Goal: Communication & Community: Answer question/provide support

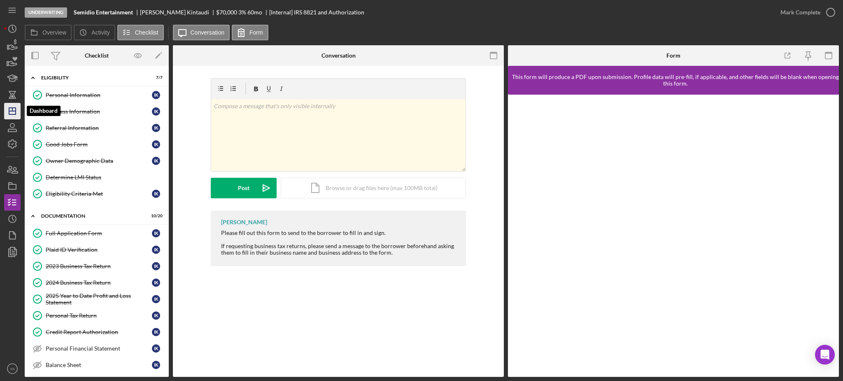
click at [13, 114] on icon "Icon/Dashboard" at bounding box center [12, 111] width 21 height 21
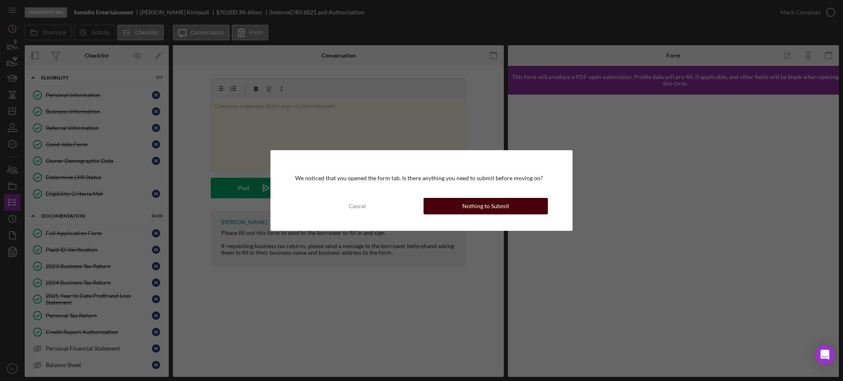
click at [442, 209] on button "Nothing to Submit" at bounding box center [485, 206] width 124 height 16
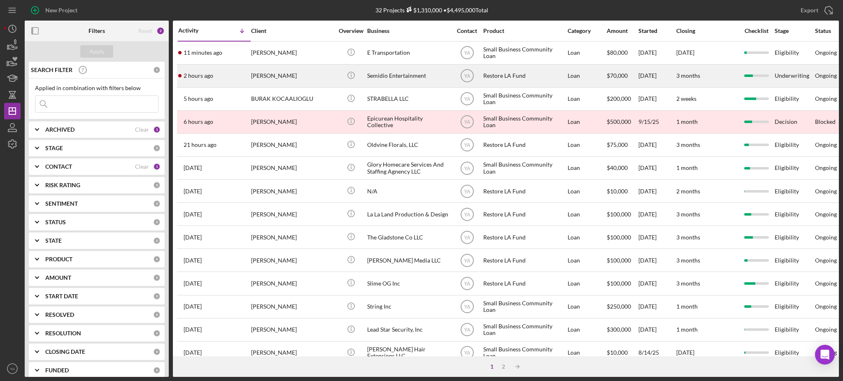
click at [397, 79] on div "Semidio Entertainment" at bounding box center [408, 76] width 82 height 22
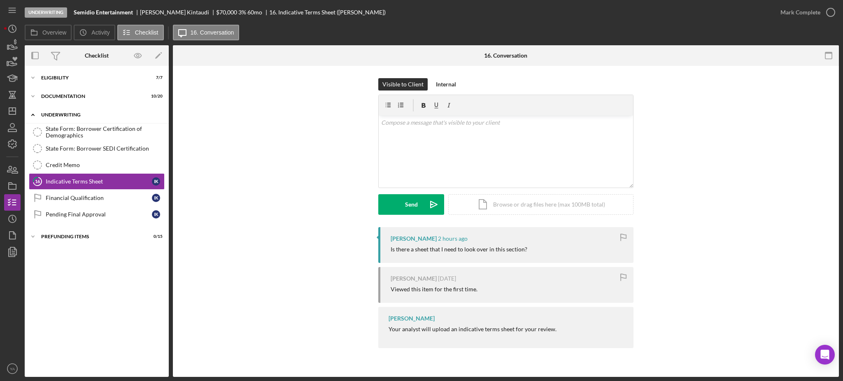
click at [94, 115] on div "Underwriting" at bounding box center [99, 114] width 117 height 5
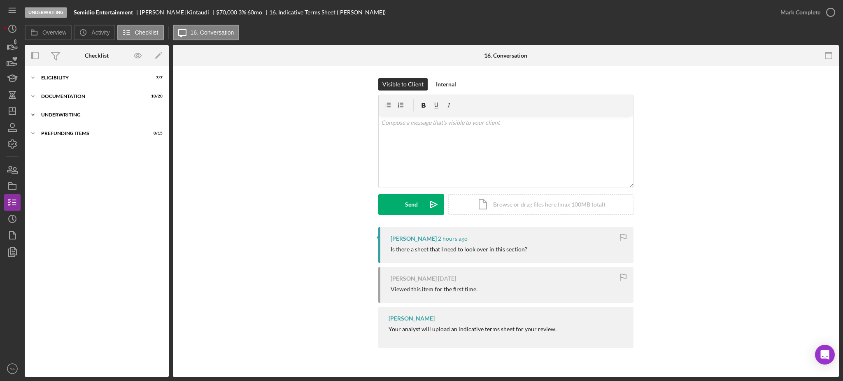
click at [94, 115] on div "Underwriting" at bounding box center [99, 114] width 117 height 5
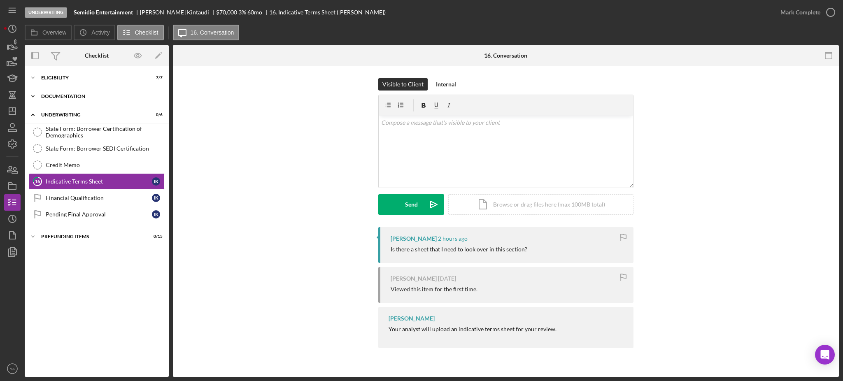
click at [91, 99] on div "Icon/Expander Documentation 10 / 20" at bounding box center [97, 96] width 144 height 16
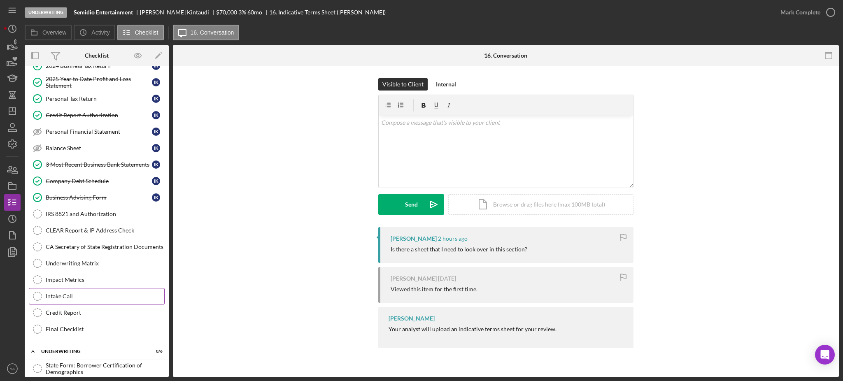
scroll to position [207, 0]
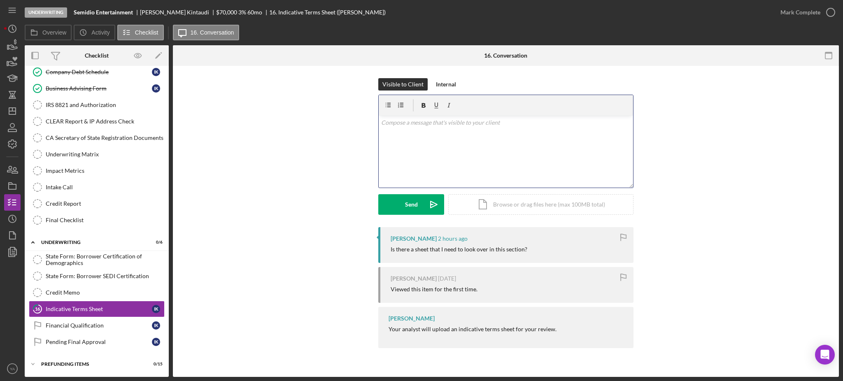
click at [469, 167] on div "v Color teal Color pink Remove color Add row above Add row below Add column bef…" at bounding box center [506, 152] width 254 height 72
click at [437, 155] on div "v Color teal Color pink Remove color Add row above Add row below Add column bef…" at bounding box center [506, 152] width 254 height 72
drag, startPoint x: 460, startPoint y: 150, endPoint x: 365, endPoint y: 119, distance: 99.8
click at [365, 119] on div "Visible to Client Internal v Color teal Color pink Remove color Add row above A…" at bounding box center [505, 152] width 641 height 149
click at [528, 165] on div "v Color teal Color pink Remove color Add row above Add row below Add column bef…" at bounding box center [506, 152] width 254 height 72
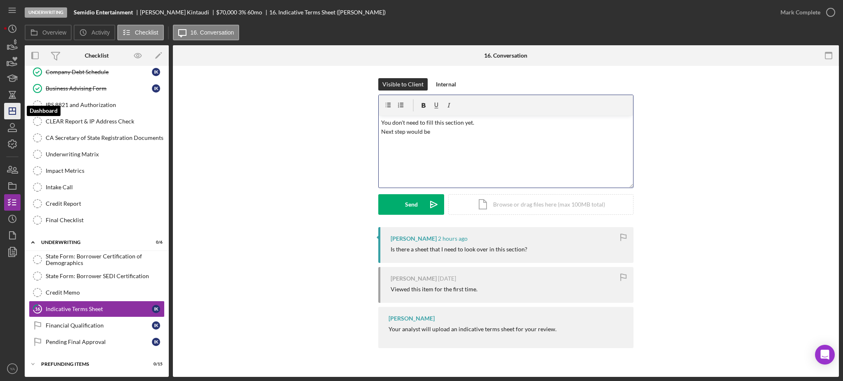
click at [14, 109] on icon "Icon/Dashboard" at bounding box center [12, 111] width 21 height 21
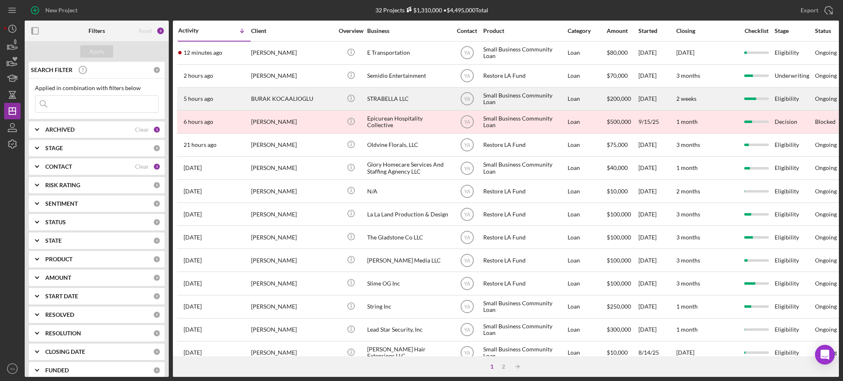
click at [407, 95] on div "STRABELLA LLC" at bounding box center [408, 99] width 82 height 22
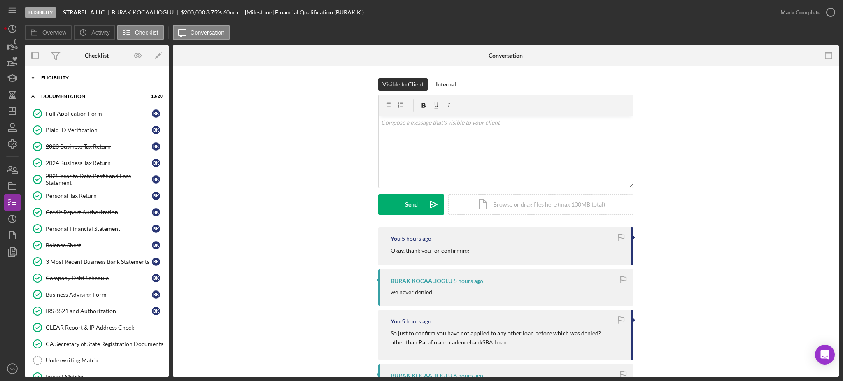
click at [86, 83] on div "Icon/Expander Eligibility 6 / 6" at bounding box center [97, 78] width 144 height 16
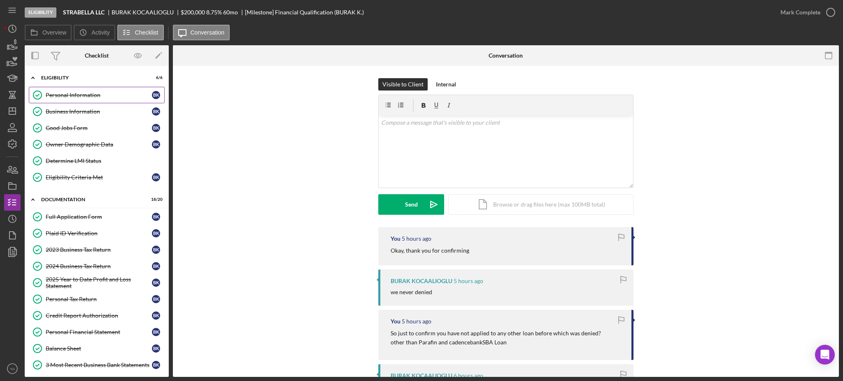
click at [82, 102] on link "Personal Information Personal Information B K" at bounding box center [97, 95] width 136 height 16
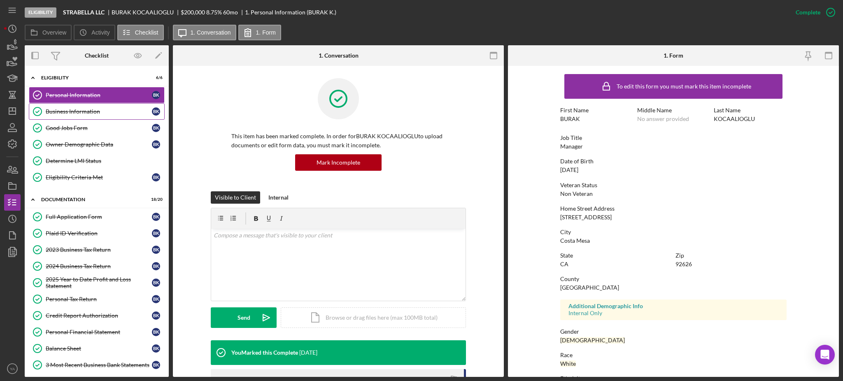
click at [90, 112] on div "Business Information" at bounding box center [99, 111] width 106 height 7
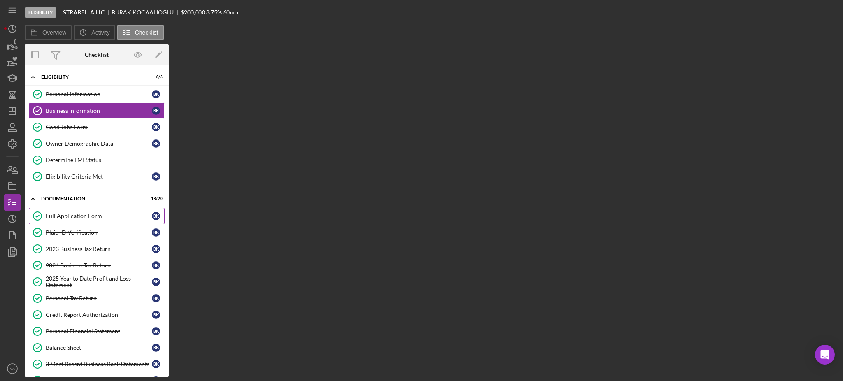
click at [101, 153] on link "Determine LMI Status Determine LMI Status" at bounding box center [97, 160] width 136 height 16
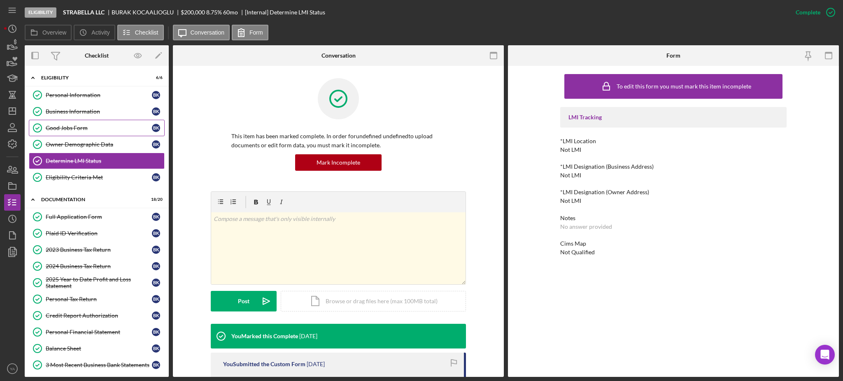
click at [93, 123] on link "Good Jobs Form Good Jobs Form B K" at bounding box center [97, 128] width 136 height 16
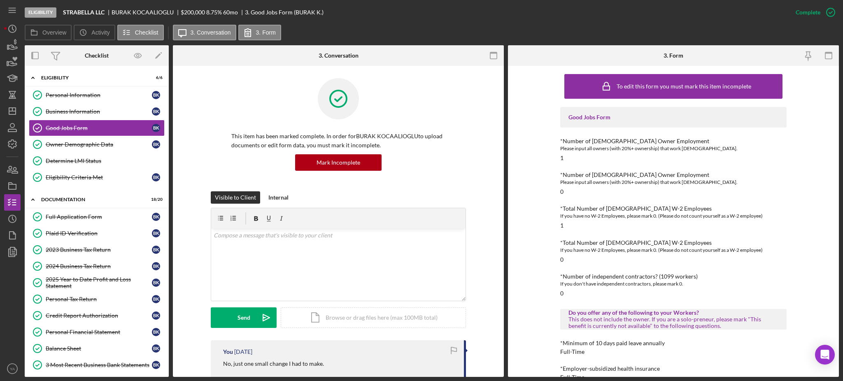
drag, startPoint x: 88, startPoint y: 256, endPoint x: 347, endPoint y: 218, distance: 261.2
click at [88, 256] on link "2023 Business Tax Return 2023 Business Tax Return B K" at bounding box center [97, 250] width 136 height 16
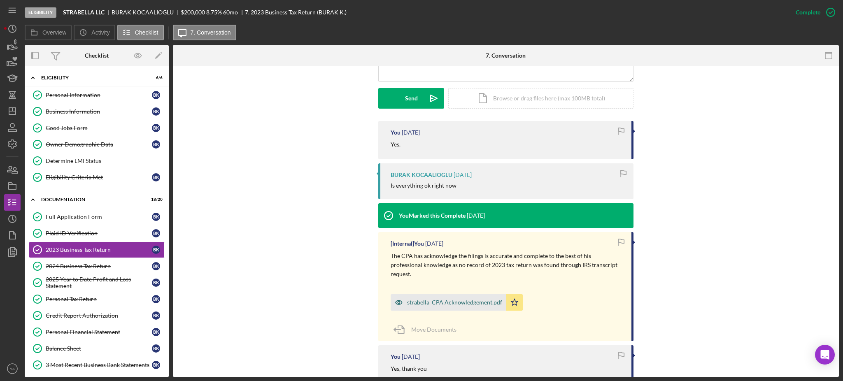
scroll to position [274, 0]
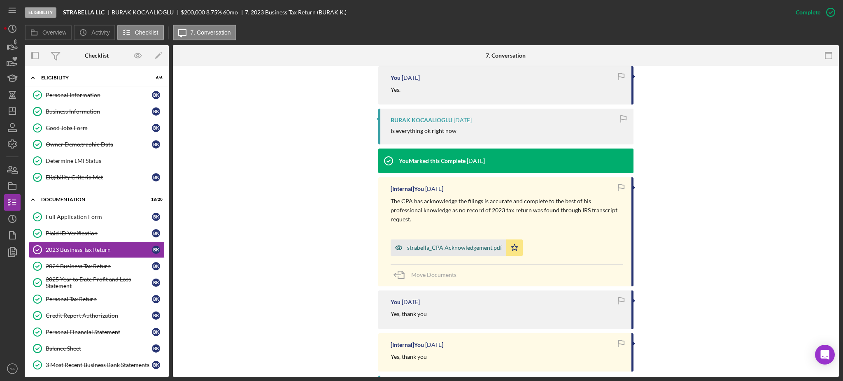
click at [457, 240] on div "strabella_CPA Acknowledgement.pdf" at bounding box center [449, 248] width 116 height 16
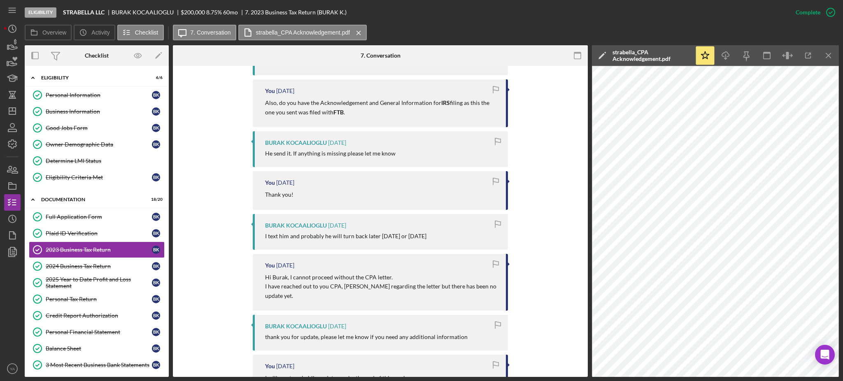
scroll to position [878, 0]
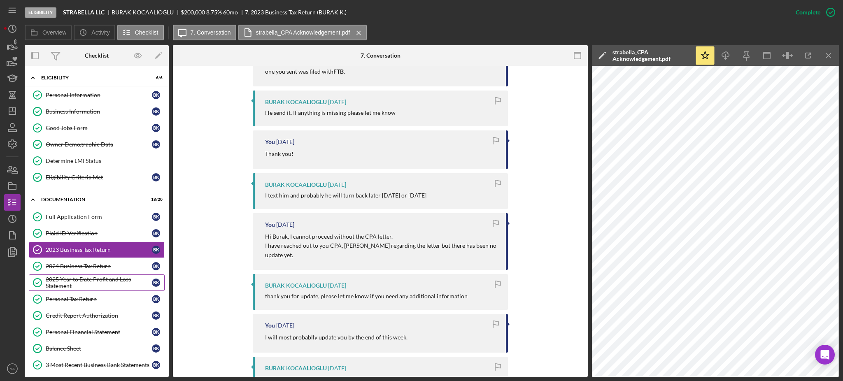
click at [93, 286] on div "2025 Year to Date Profit and Loss Statement" at bounding box center [99, 282] width 106 height 13
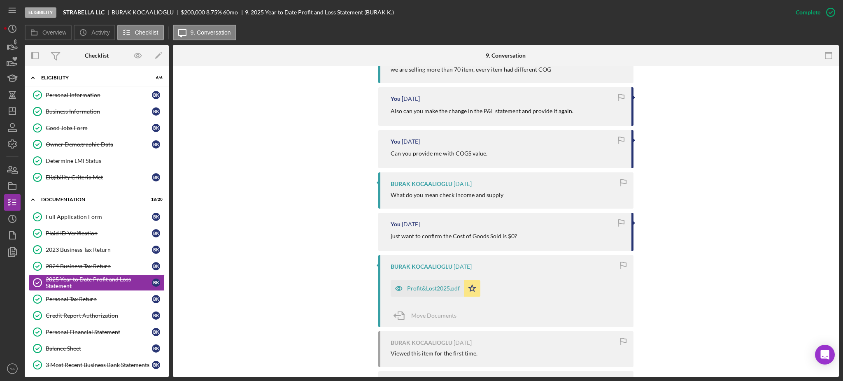
scroll to position [430, 0]
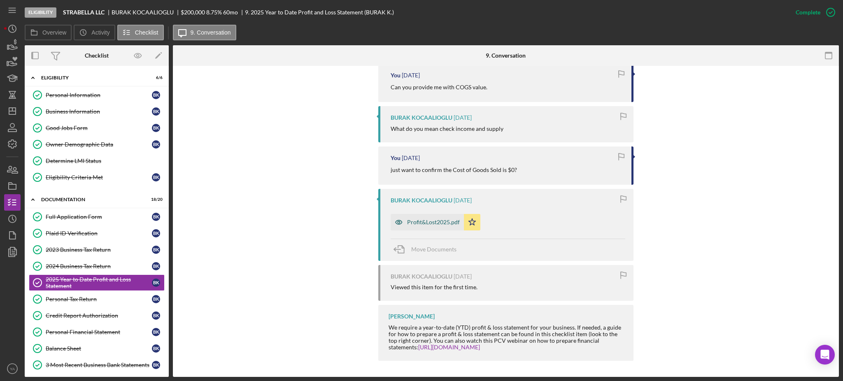
click at [421, 216] on div "Profit&Lost2025.pdf" at bounding box center [427, 222] width 73 height 16
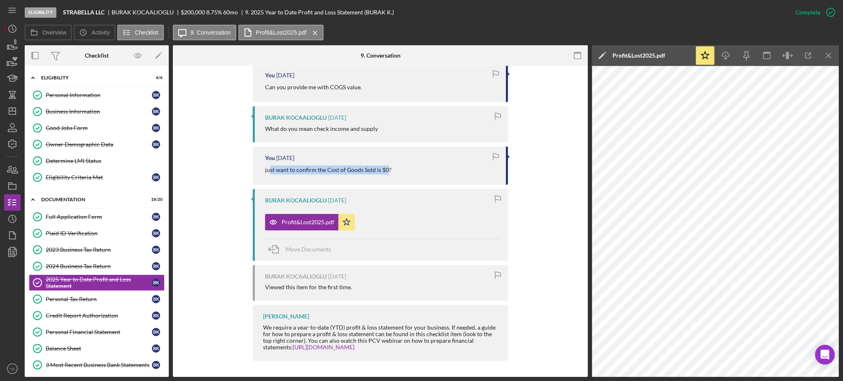
drag, startPoint x: 269, startPoint y: 170, endPoint x: 385, endPoint y: 169, distance: 116.1
click at [385, 169] on p "just want to confirm the Cost of Goods Sold is $0?" at bounding box center [328, 169] width 126 height 9
click at [288, 170] on p "just want to confirm the Cost of Goods Sold is $0?" at bounding box center [328, 169] width 126 height 9
drag, startPoint x: 307, startPoint y: 170, endPoint x: 385, endPoint y: 172, distance: 78.2
click at [385, 172] on p "just want to confirm the Cost of Goods Sold is $0?" at bounding box center [328, 169] width 126 height 9
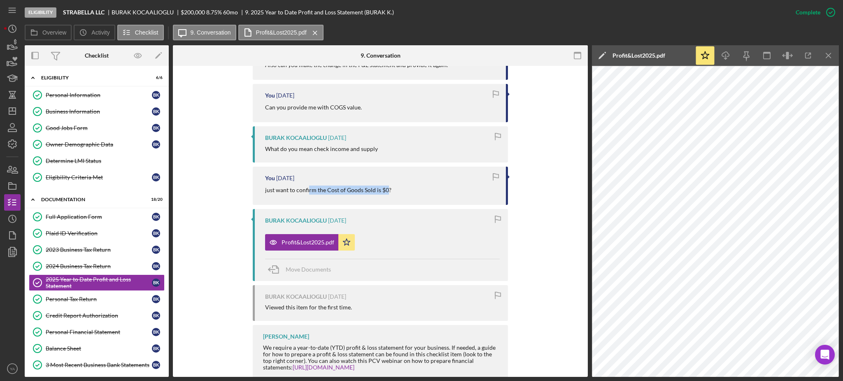
scroll to position [376, 0]
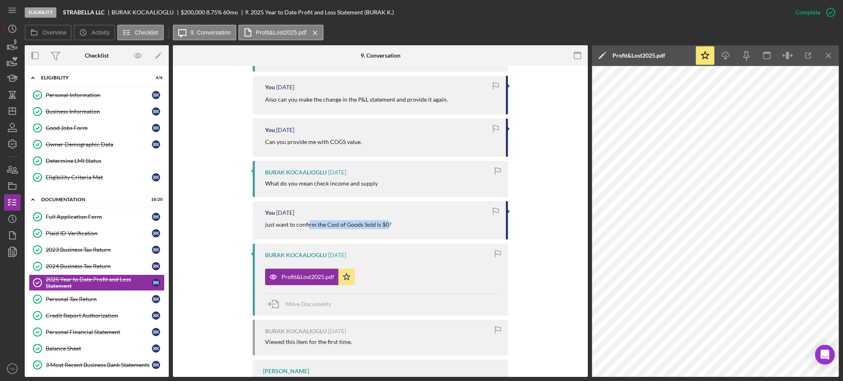
drag, startPoint x: 259, startPoint y: 182, endPoint x: 378, endPoint y: 184, distance: 118.5
click at [378, 184] on div "BURAK KOCAALIOGLU [DATE] What do you mean check income and supply" at bounding box center [380, 179] width 255 height 36
click at [370, 185] on div "What do you mean check income and supply" at bounding box center [321, 183] width 113 height 7
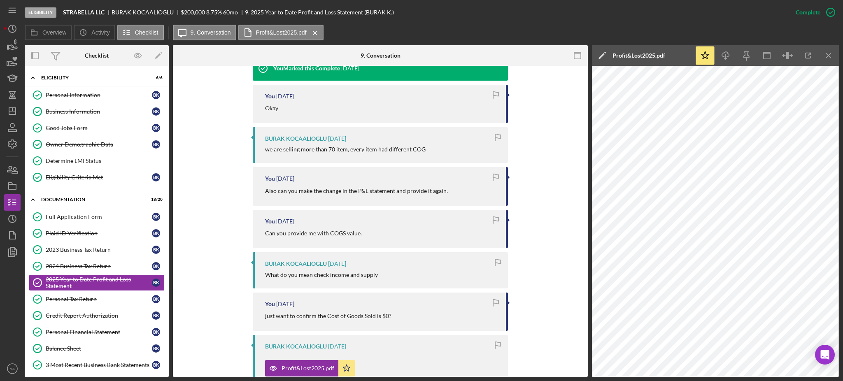
scroll to position [266, 0]
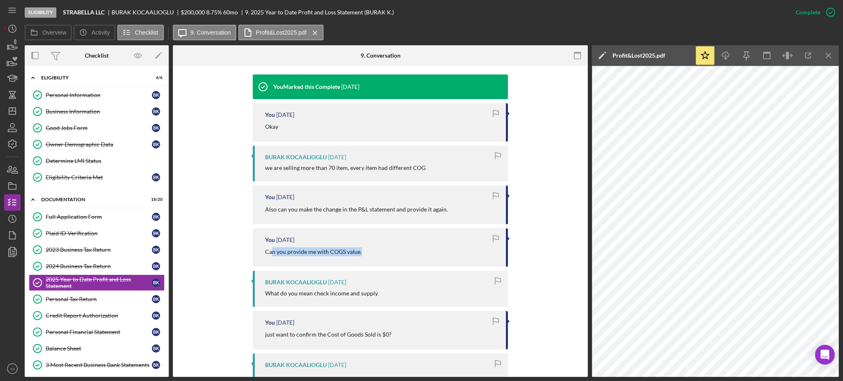
drag, startPoint x: 348, startPoint y: 253, endPoint x: 359, endPoint y: 253, distance: 10.7
click at [359, 253] on div "Can you provide me with COGS value." at bounding box center [381, 251] width 233 height 9
drag, startPoint x: 265, startPoint y: 209, endPoint x: 386, endPoint y: 207, distance: 121.0
click at [386, 207] on p "Also can you make the change in the P&L statement and provide it again." at bounding box center [356, 209] width 183 height 9
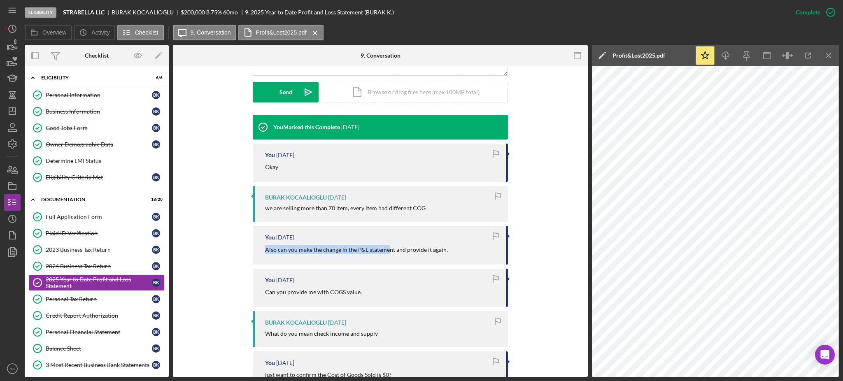
scroll to position [211, 0]
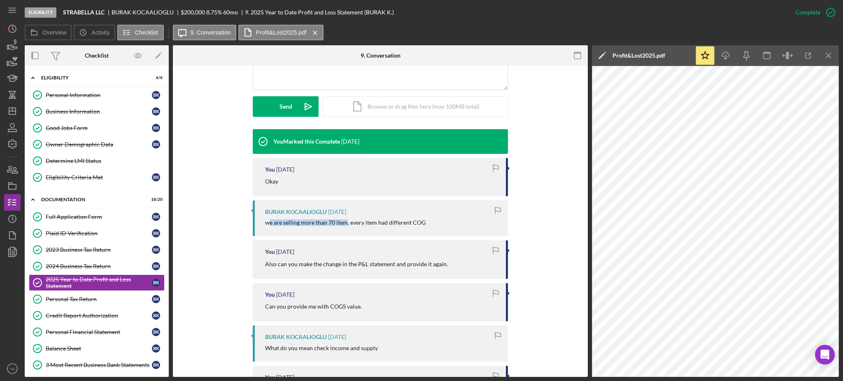
drag, startPoint x: 267, startPoint y: 224, endPoint x: 344, endPoint y: 226, distance: 77.4
click at [344, 226] on div "BURAK KOCAALIOGLU [DATE] we are selling more than 70 item, every item had diffe…" at bounding box center [380, 218] width 255 height 36
click at [393, 224] on div "we are selling more than 70 item, every item had different COG" at bounding box center [345, 222] width 161 height 7
click at [358, 221] on div "we are selling more than 70 item, every item had different COG" at bounding box center [345, 222] width 161 height 7
drag, startPoint x: 273, startPoint y: 222, endPoint x: 349, endPoint y: 226, distance: 76.6
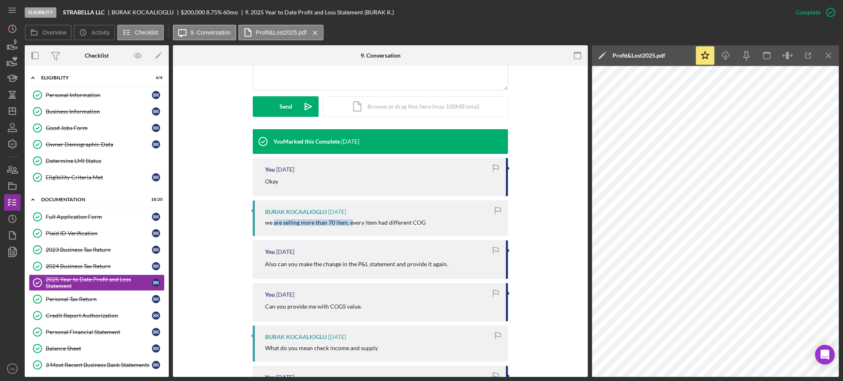
click at [349, 226] on div "we are selling more than 70 item, every item had different COG" at bounding box center [345, 222] width 161 height 7
click at [344, 226] on div "we are selling more than 70 item, every item had different COG" at bounding box center [345, 222] width 161 height 7
drag, startPoint x: 328, startPoint y: 221, endPoint x: 347, endPoint y: 223, distance: 19.9
click at [347, 223] on div "we are selling more than 70 item, every item had different COG" at bounding box center [345, 222] width 161 height 7
click at [331, 224] on div "we are selling more than 70 item, every item had different COG" at bounding box center [345, 222] width 161 height 7
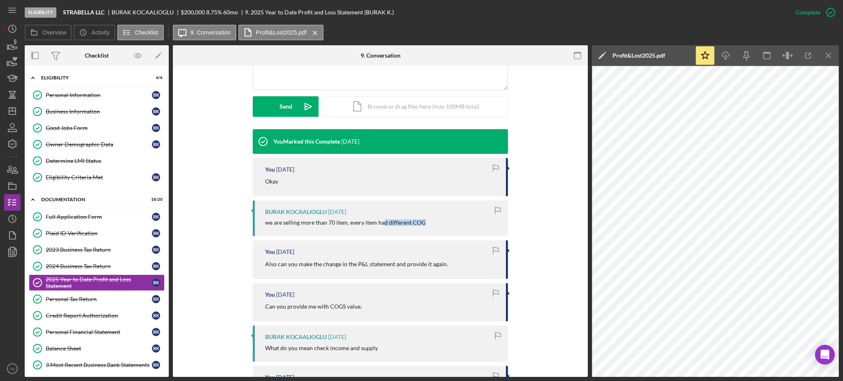
drag, startPoint x: 382, startPoint y: 222, endPoint x: 447, endPoint y: 222, distance: 65.0
click at [447, 222] on div "we are selling more than 70 item, every item had different COG" at bounding box center [382, 222] width 235 height 7
click at [414, 224] on div "we are selling more than 70 item, every item had different COG" at bounding box center [345, 222] width 161 height 7
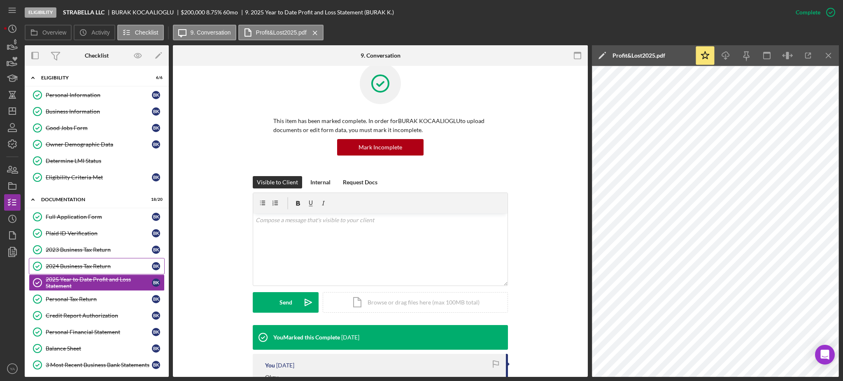
scroll to position [0, 0]
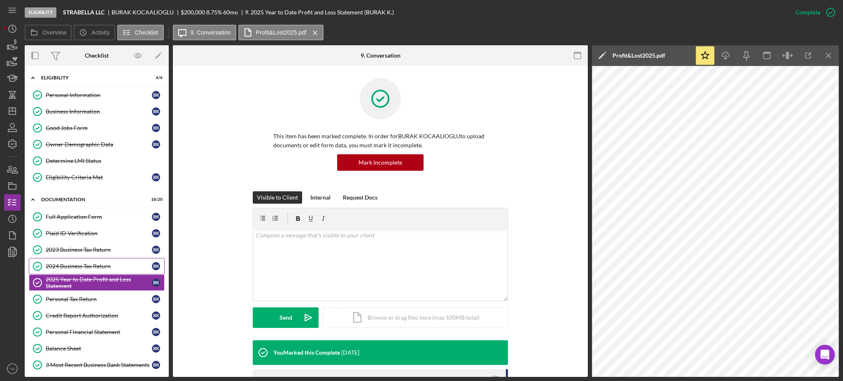
click at [110, 261] on link "2024 Business Tax Return 2024 Business Tax Return B K" at bounding box center [97, 266] width 136 height 16
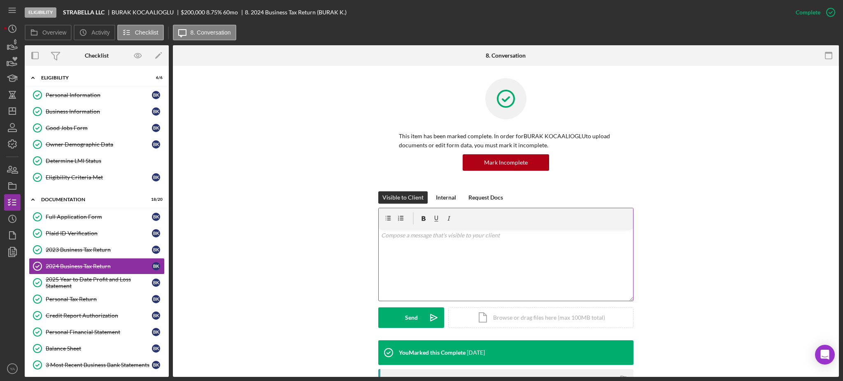
scroll to position [165, 0]
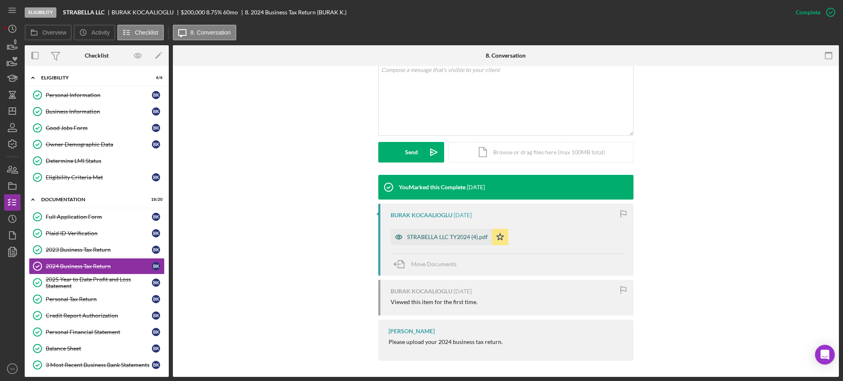
click at [449, 238] on div "STRABELLA LLC TY2024 (4).pdf" at bounding box center [447, 237] width 81 height 7
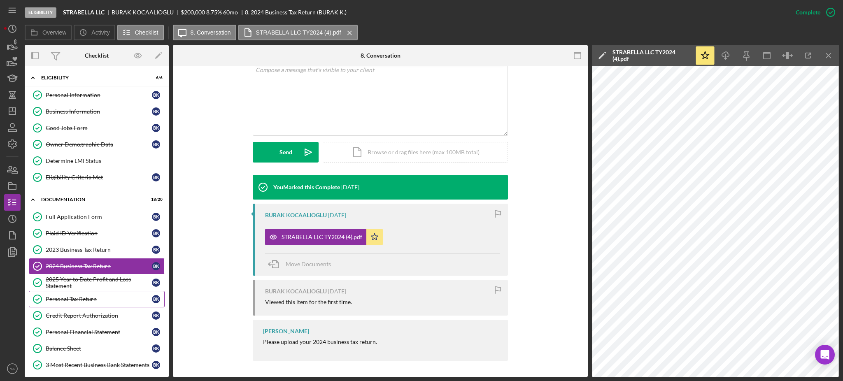
scroll to position [109, 0]
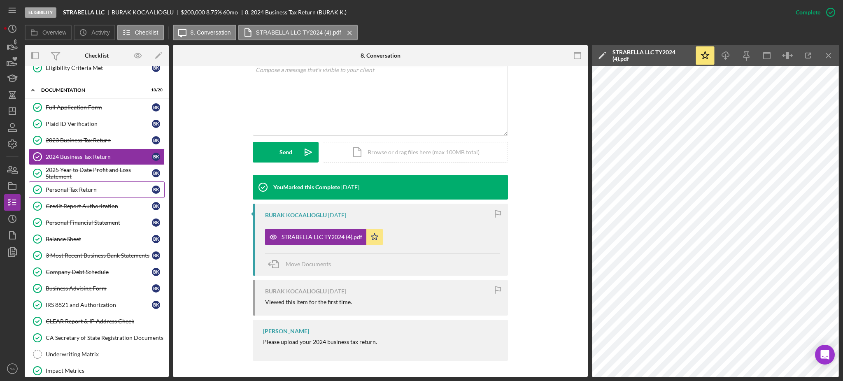
click at [97, 177] on div "2025 Year to Date Profit and Loss Statement" at bounding box center [99, 173] width 106 height 13
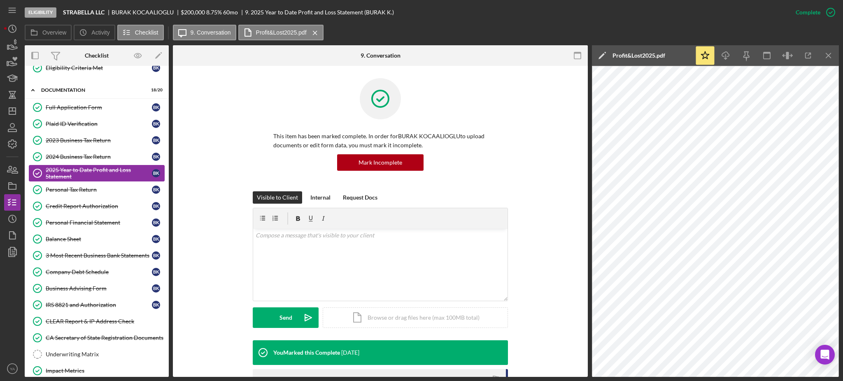
drag, startPoint x: 92, startPoint y: 188, endPoint x: 101, endPoint y: 175, distance: 16.3
click at [92, 188] on div "Personal Tax Return" at bounding box center [99, 189] width 106 height 7
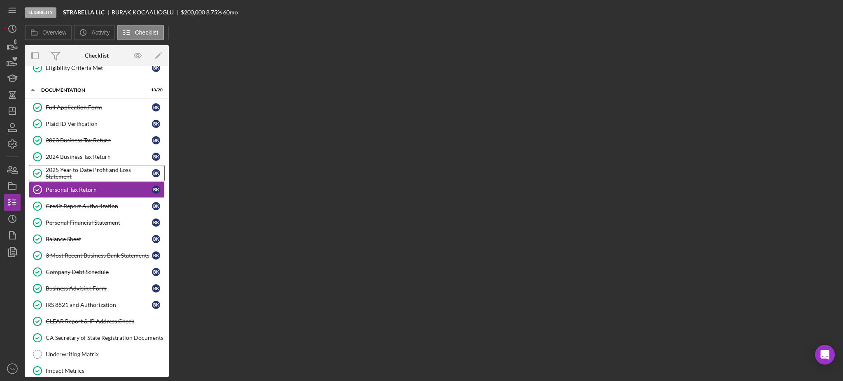
click at [101, 175] on div "2025 Year to Date Profit and Loss Statement" at bounding box center [99, 173] width 106 height 13
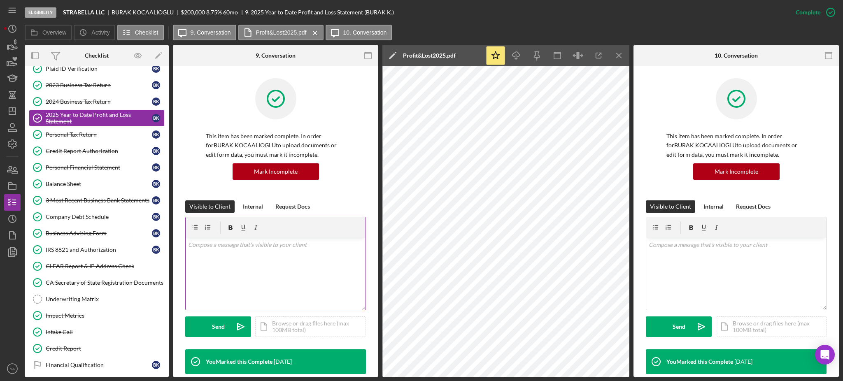
scroll to position [165, 0]
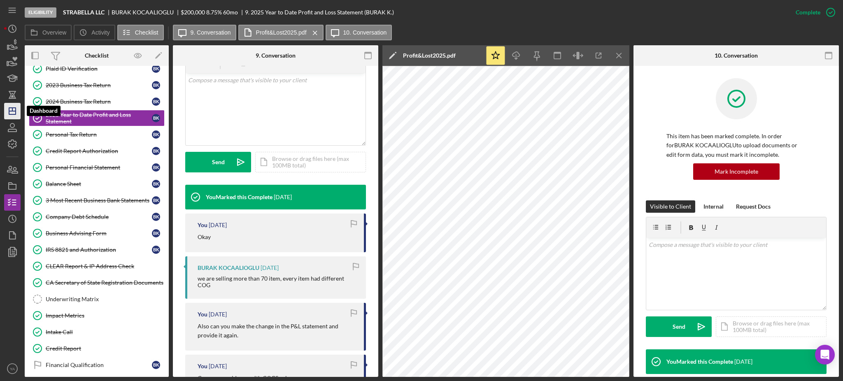
click at [14, 111] on line "button" at bounding box center [12, 111] width 7 height 0
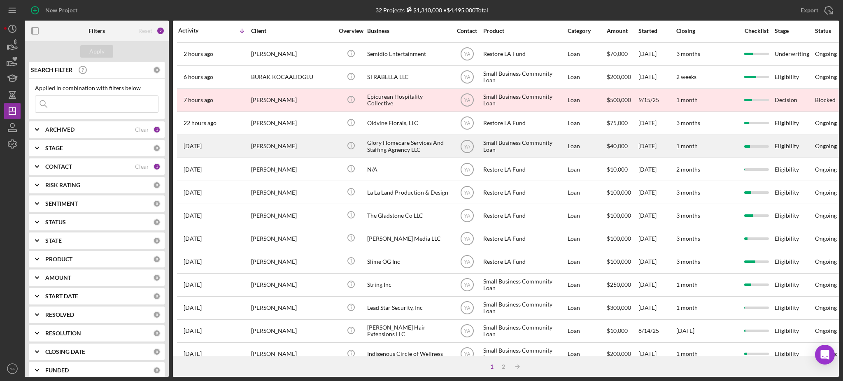
scroll to position [55, 0]
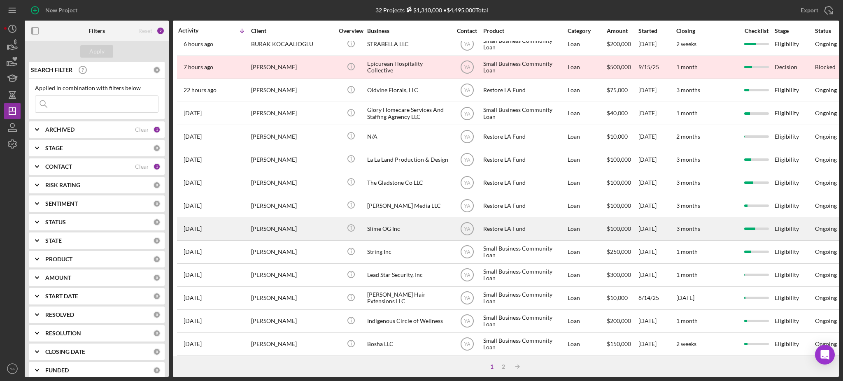
click at [384, 230] on div "Slime OG Inc" at bounding box center [408, 229] width 82 height 22
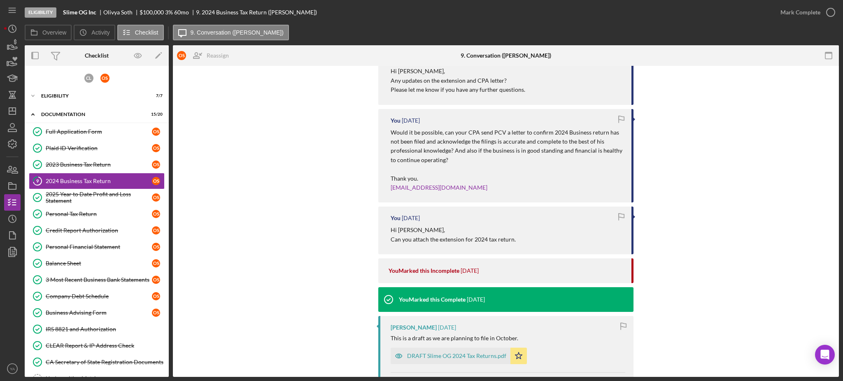
scroll to position [823, 0]
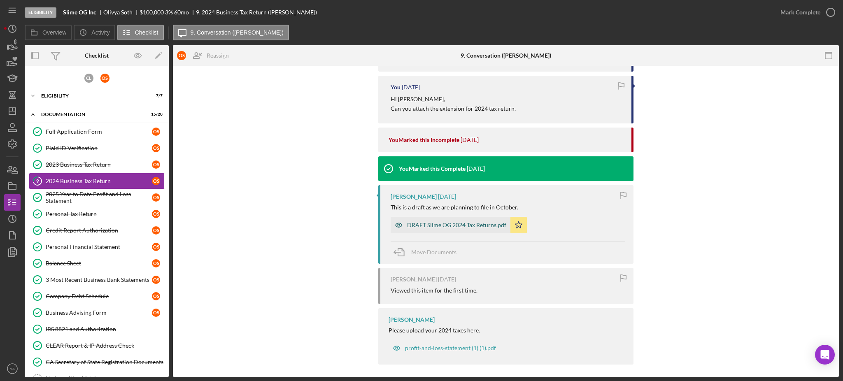
click at [456, 221] on div "DRAFT Slime OG 2024 Tax Returns.pdf" at bounding box center [451, 225] width 120 height 16
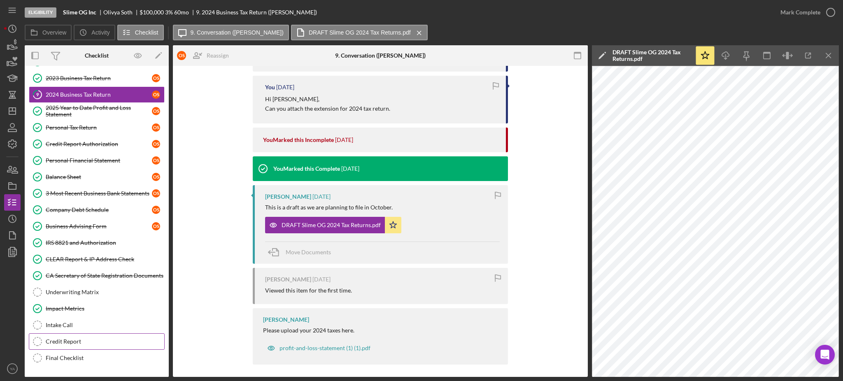
scroll to position [121, 0]
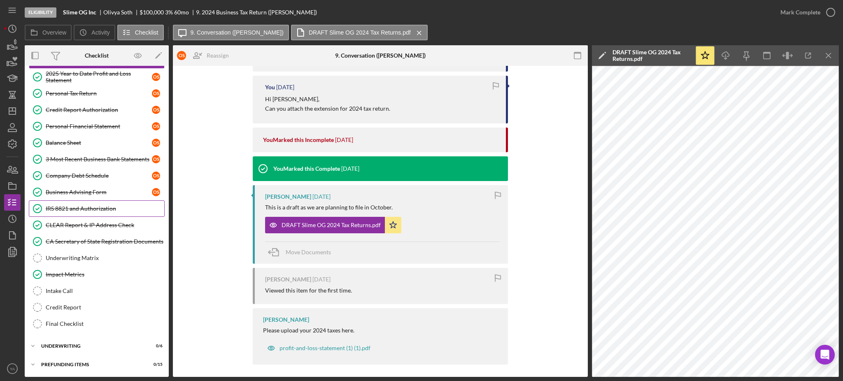
click at [83, 209] on div "IRS 8821 and Authorization" at bounding box center [105, 208] width 119 height 7
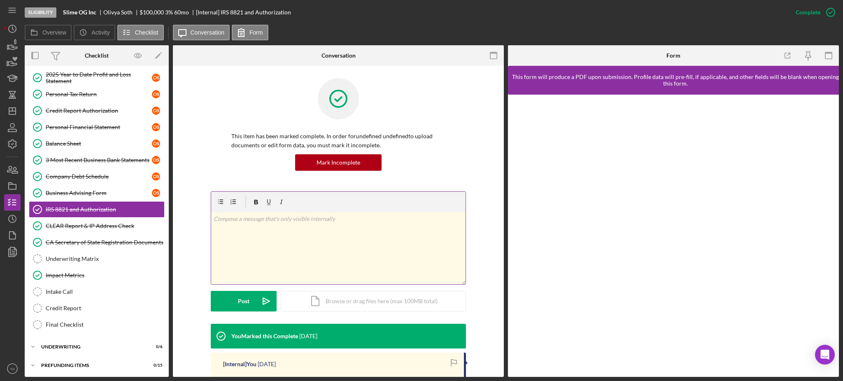
scroll to position [121, 0]
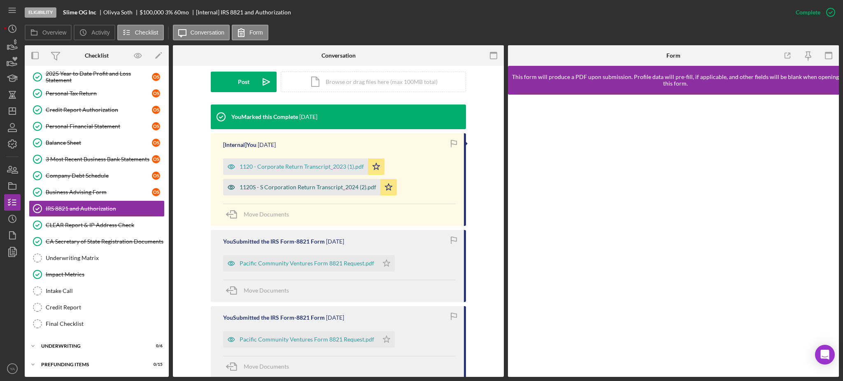
click at [298, 187] on div "1120S - S Corporation Return Transcript_2024 (2).pdf" at bounding box center [308, 187] width 137 height 7
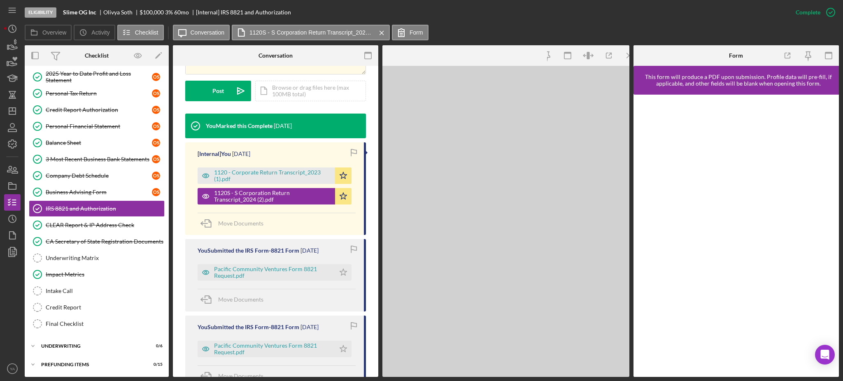
scroll to position [228, 0]
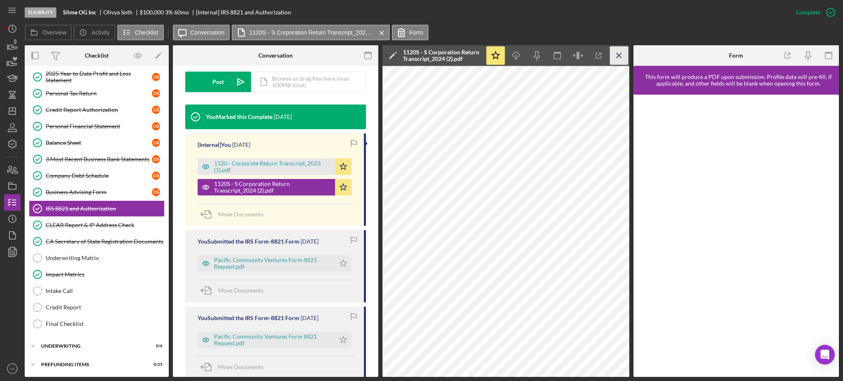
click at [613, 53] on icon "Icon/Menu Close" at bounding box center [619, 56] width 19 height 19
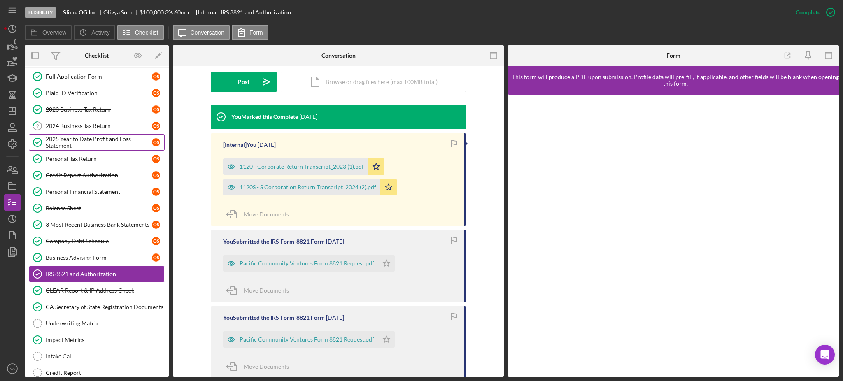
scroll to position [0, 0]
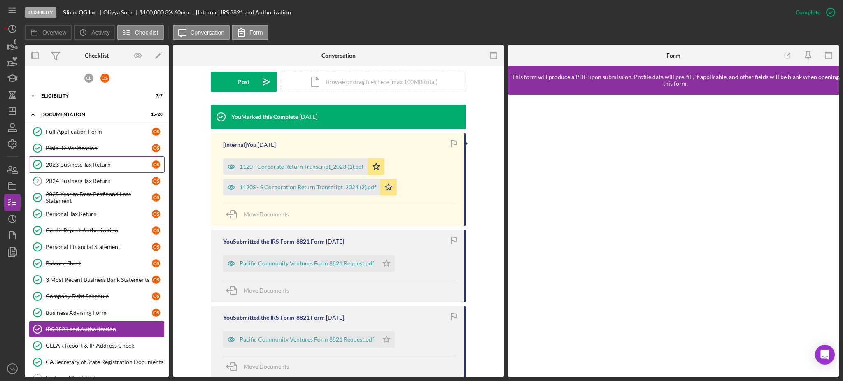
click at [95, 170] on link "2023 Business Tax Return 2023 Business Tax Return O S" at bounding box center [97, 164] width 136 height 16
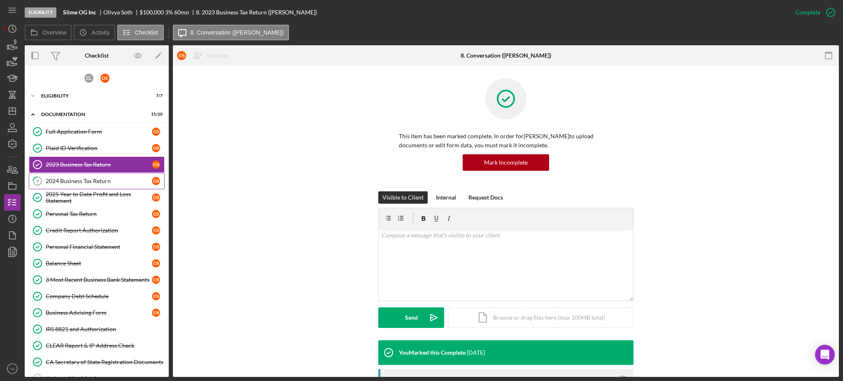
click at [96, 180] on div "2024 Business Tax Return" at bounding box center [99, 181] width 106 height 7
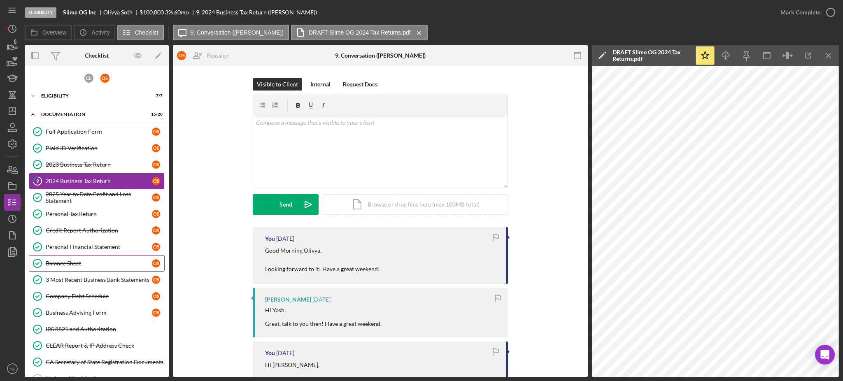
click at [77, 263] on div "Balance Sheet" at bounding box center [99, 263] width 106 height 7
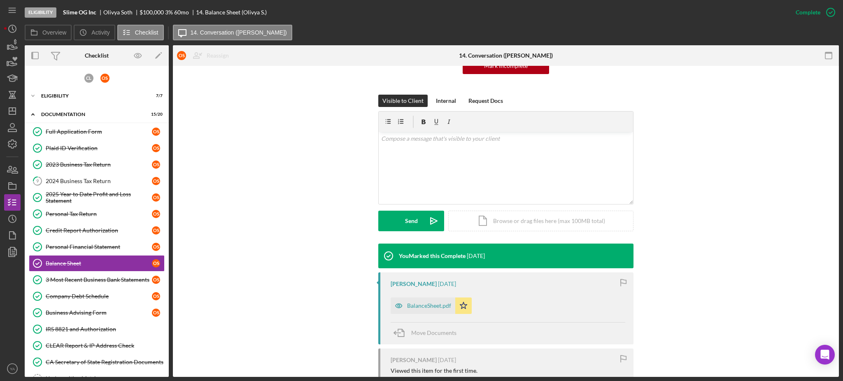
scroll to position [165, 0]
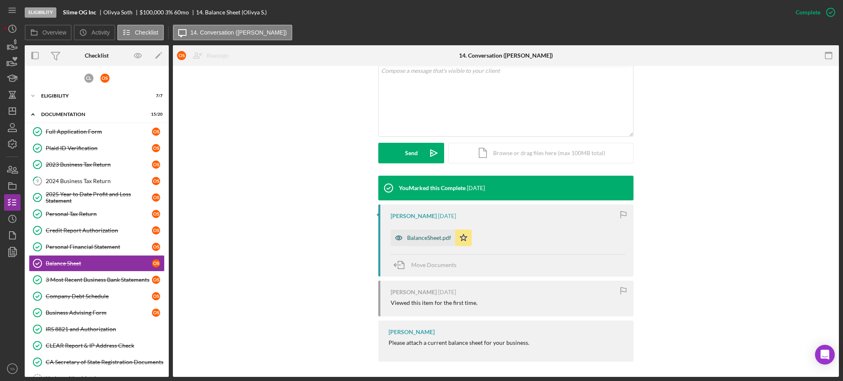
click at [419, 235] on div "BalanceSheet.pdf" at bounding box center [429, 238] width 44 height 7
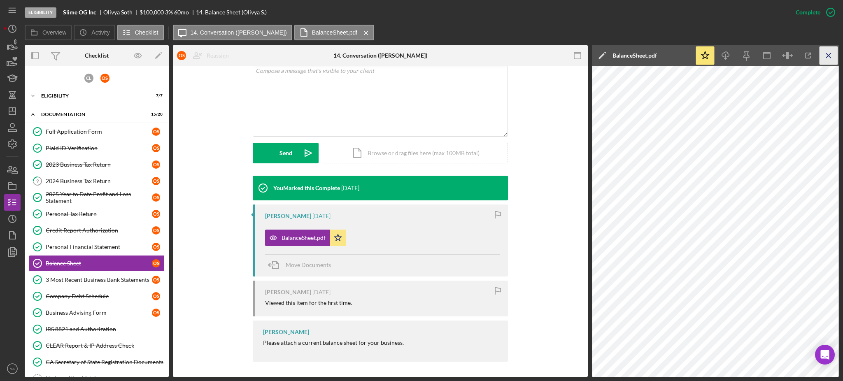
click at [827, 56] on line "button" at bounding box center [828, 55] width 5 height 5
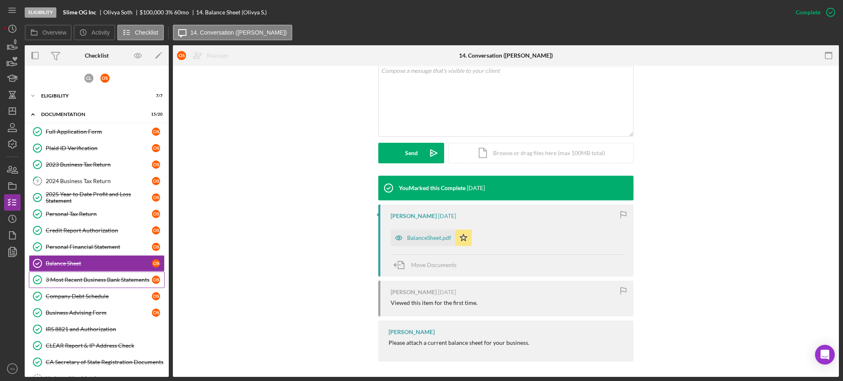
click at [114, 281] on div "3 Most Recent Business Bank Statements" at bounding box center [99, 280] width 106 height 7
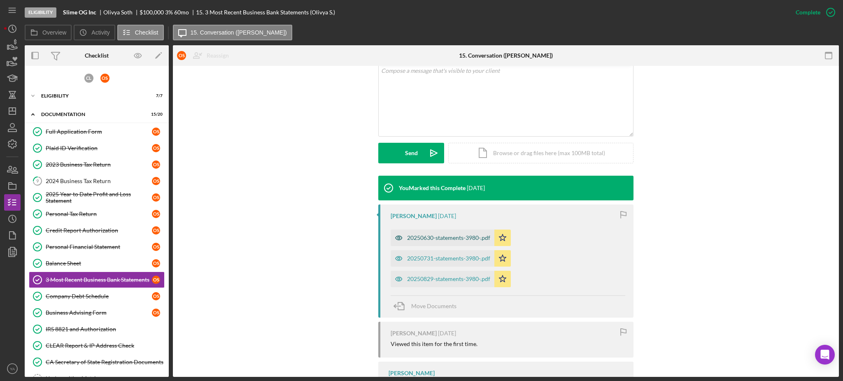
scroll to position [221, 0]
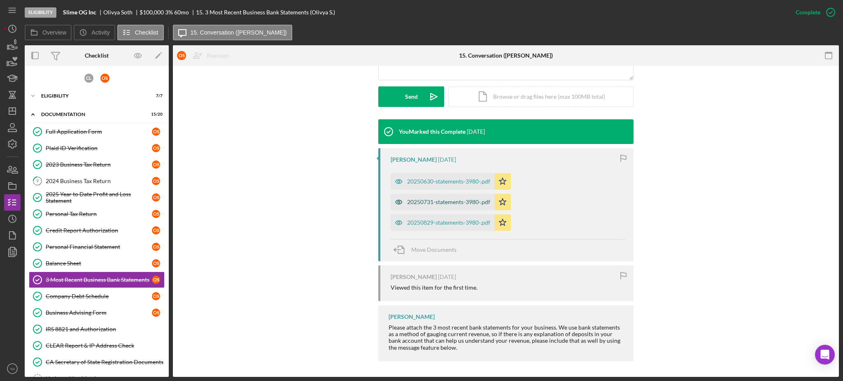
click at [453, 203] on div "20250731-statements-3980-.pdf" at bounding box center [448, 202] width 83 height 7
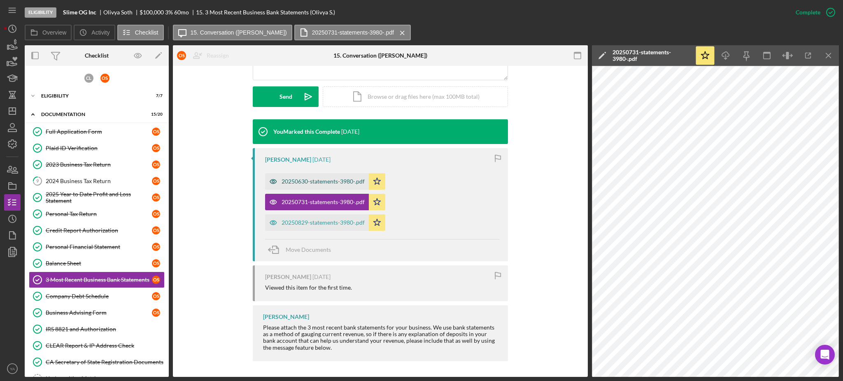
click at [352, 185] on div "20250630-statements-3980-.pdf" at bounding box center [317, 181] width 104 height 16
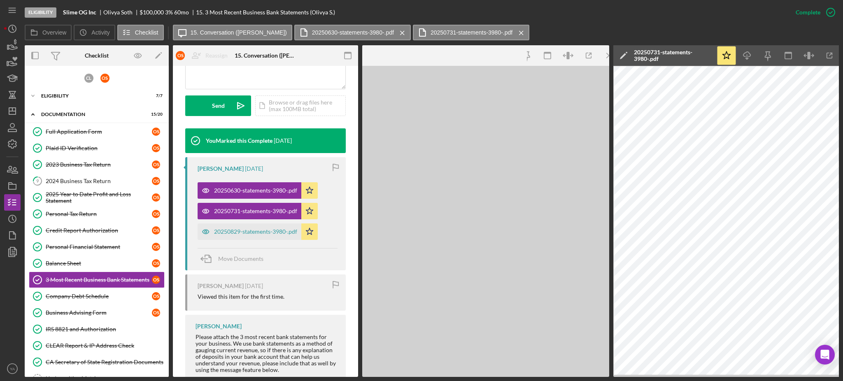
scroll to position [230, 0]
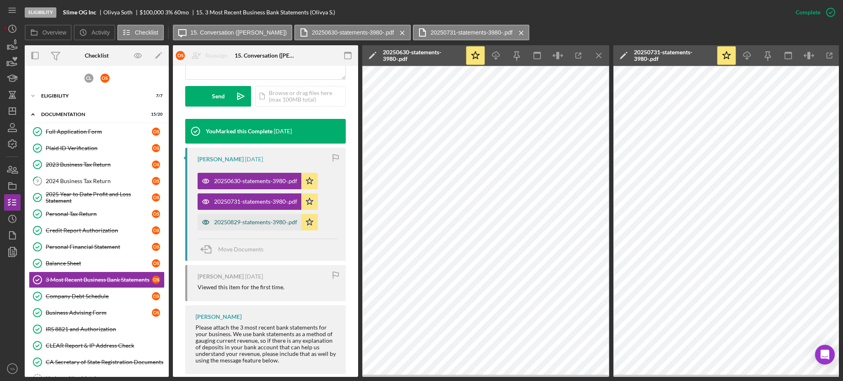
click at [295, 227] on div "20250829-statements-3980-.pdf" at bounding box center [250, 222] width 104 height 16
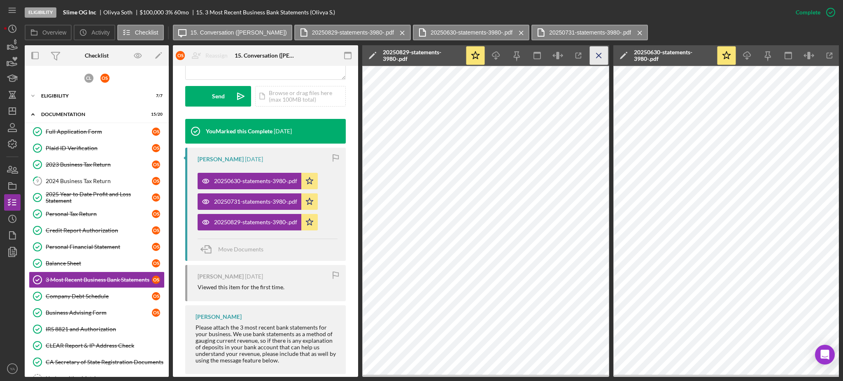
click at [599, 62] on icon "Icon/Menu Close" at bounding box center [599, 56] width 19 height 19
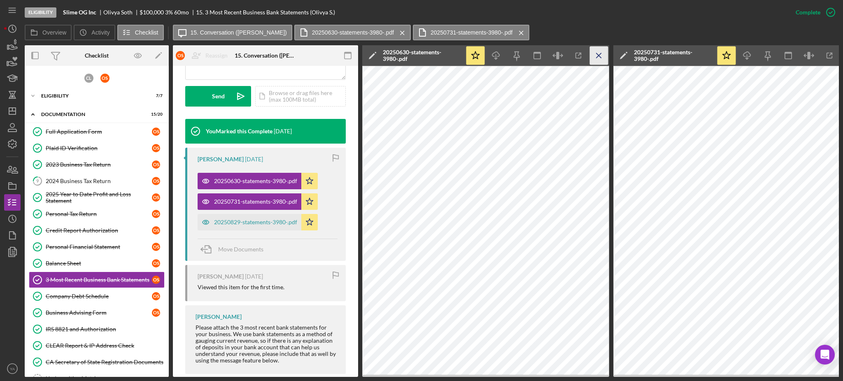
click at [598, 63] on icon "Icon/Menu Close" at bounding box center [599, 56] width 19 height 19
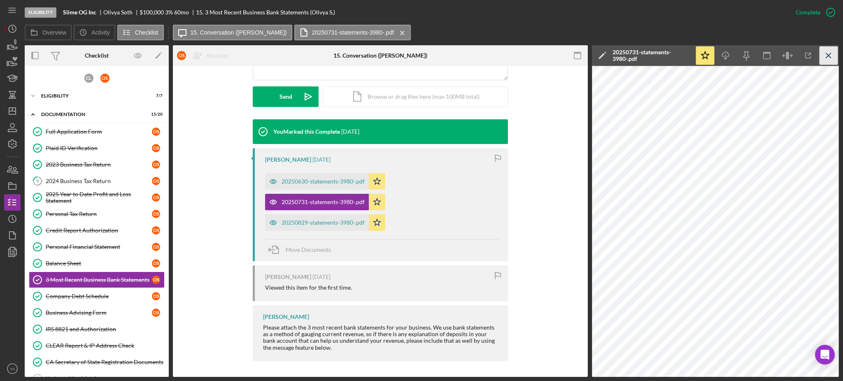
click at [826, 51] on icon "Icon/Menu Close" at bounding box center [828, 56] width 19 height 19
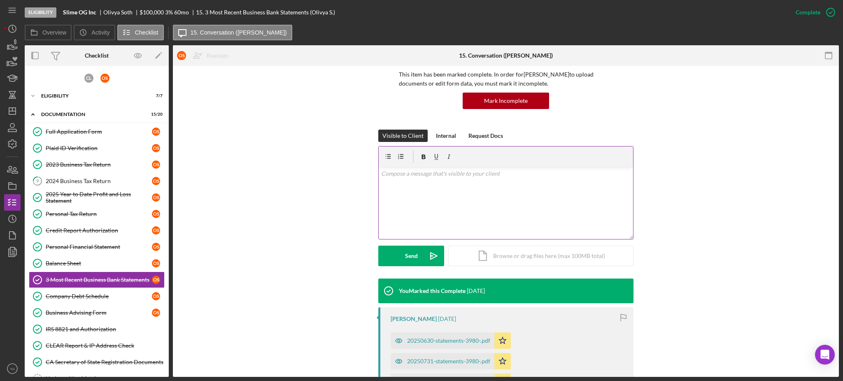
scroll to position [55, 0]
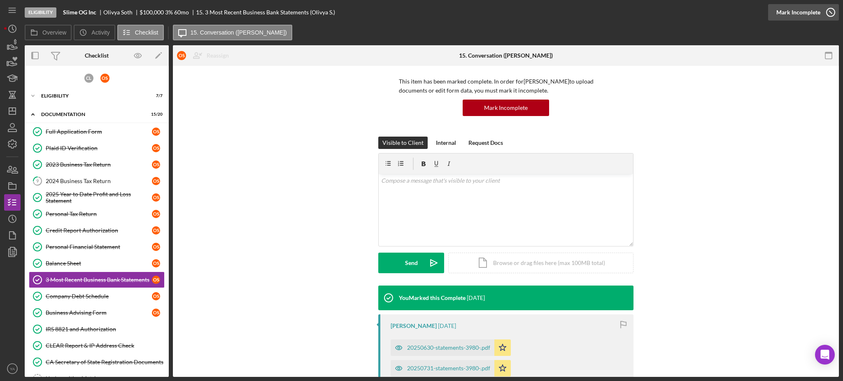
click at [826, 5] on icon "button" at bounding box center [830, 12] width 21 height 21
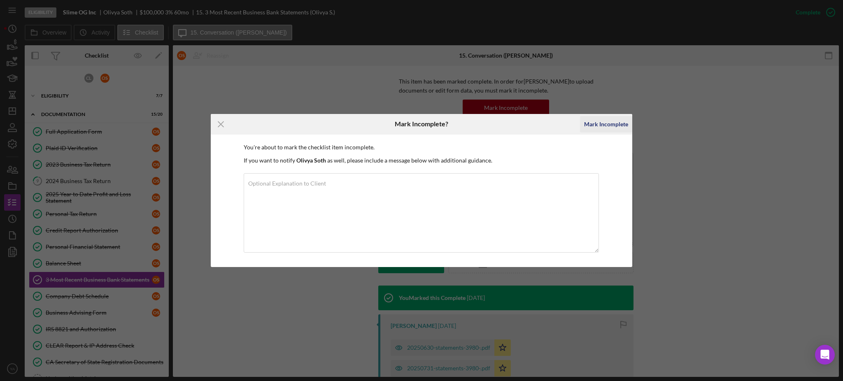
click at [618, 121] on div "Mark Incomplete" at bounding box center [606, 124] width 44 height 16
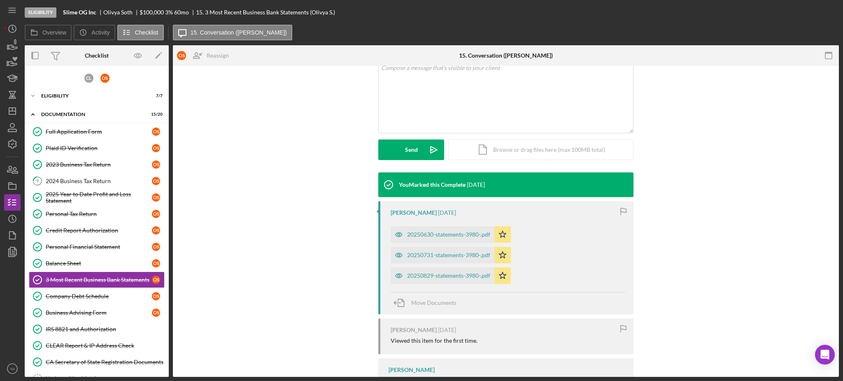
scroll to position [0, 0]
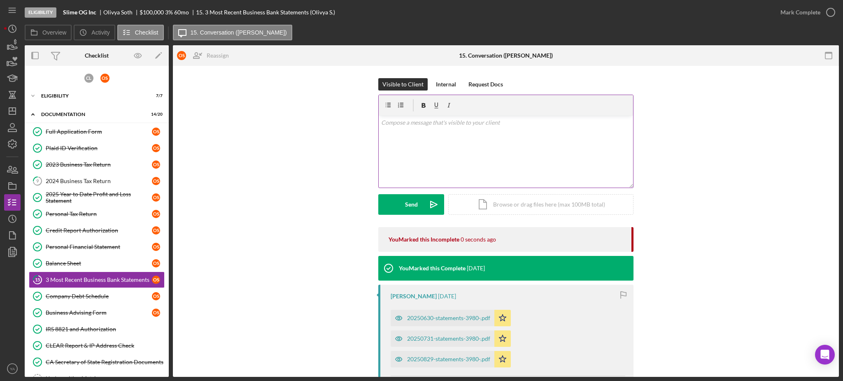
click at [452, 160] on div "v Color teal Color pink Remove color Add row above Add row below Add column bef…" at bounding box center [506, 152] width 254 height 72
click at [476, 145] on div "v Color teal Color pink Remove color Add row above Add row below Add column bef…" at bounding box center [506, 152] width 254 height 72
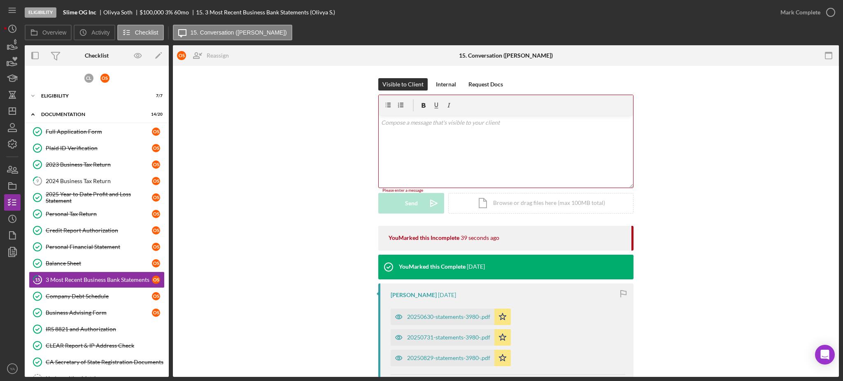
click at [523, 151] on div "v Color teal Color pink Remove color Add row above Add row below Add column bef…" at bounding box center [506, 152] width 254 height 72
click at [17, 110] on icon "Icon/Dashboard" at bounding box center [12, 111] width 21 height 21
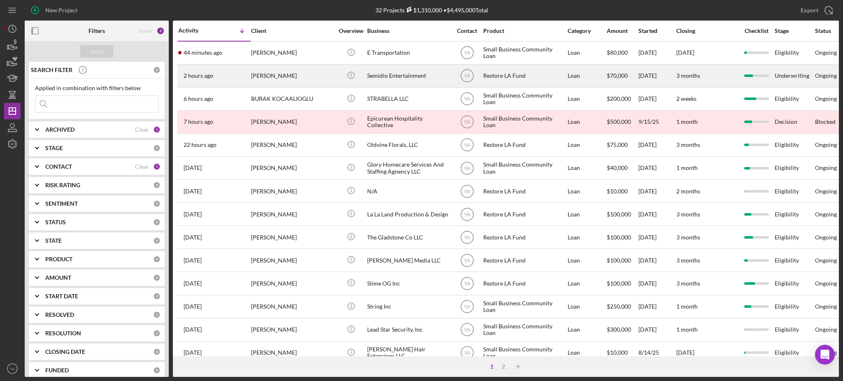
click at [403, 77] on div "Semidio Entertainment" at bounding box center [408, 76] width 82 height 22
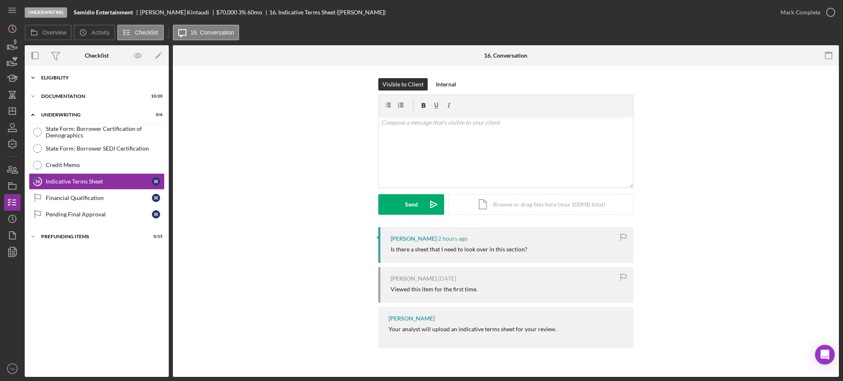
click at [94, 81] on div "Icon/Expander Eligibility 7 / 7" at bounding box center [97, 78] width 144 height 16
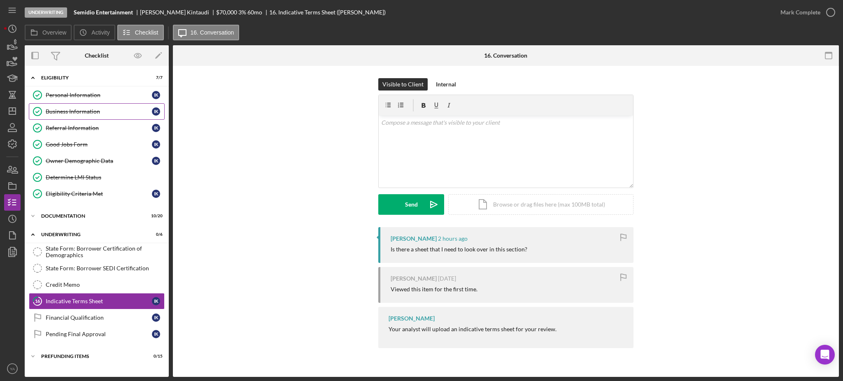
click at [93, 106] on link "Business Information Business Information I K" at bounding box center [97, 111] width 136 height 16
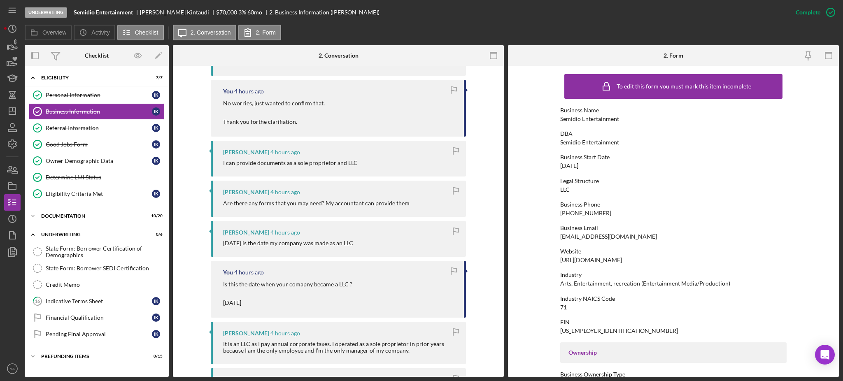
scroll to position [274, 0]
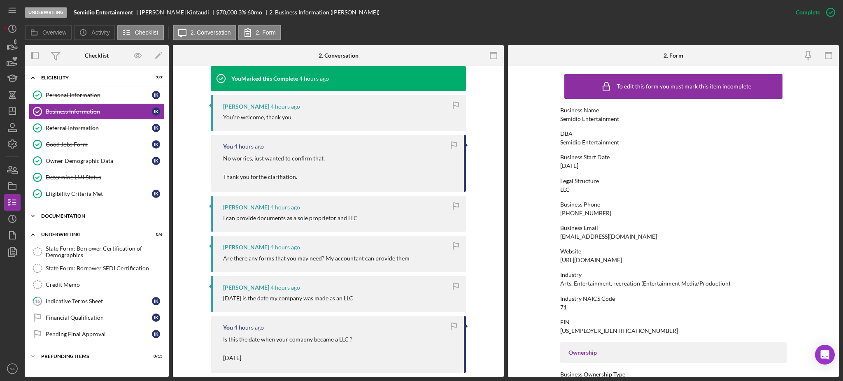
click at [95, 220] on div "Icon/Expander Documentation 10 / 20" at bounding box center [97, 216] width 144 height 16
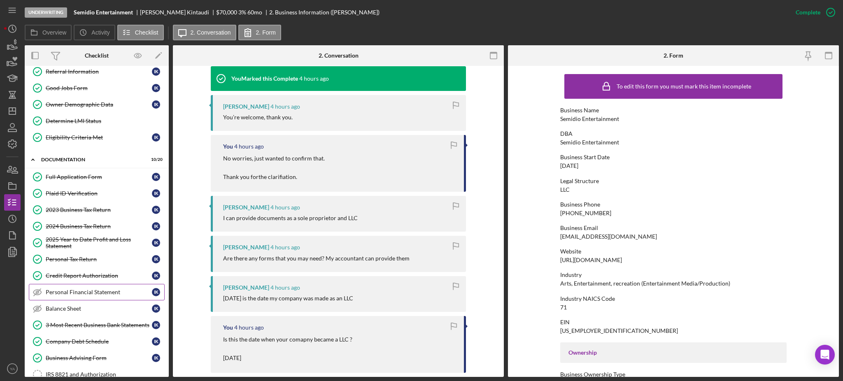
scroll to position [109, 0]
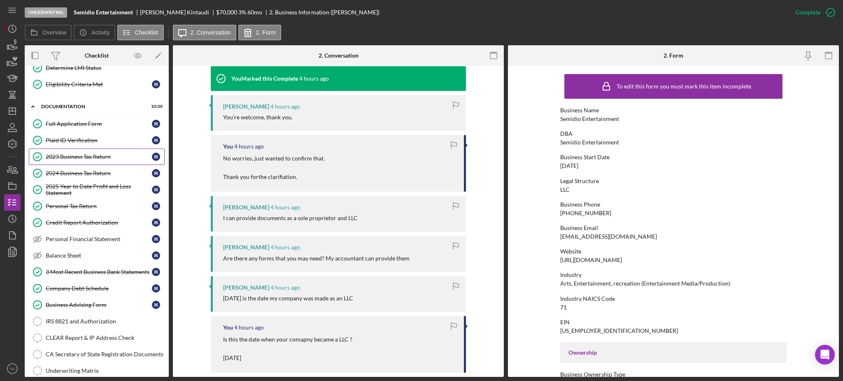
click at [97, 157] on div "2023 Business Tax Return" at bounding box center [99, 157] width 106 height 7
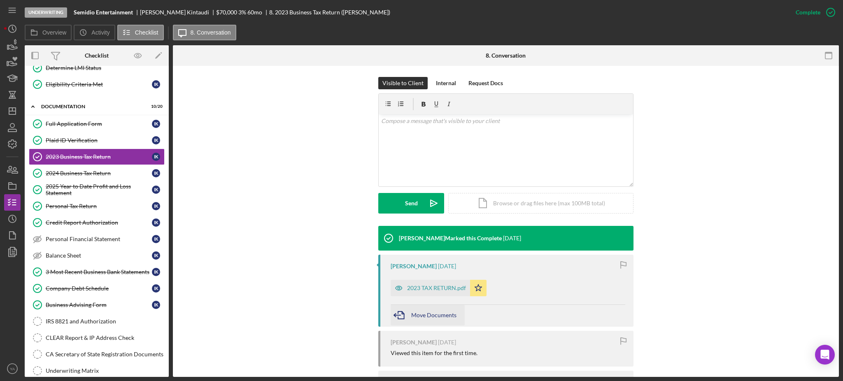
scroll to position [181, 0]
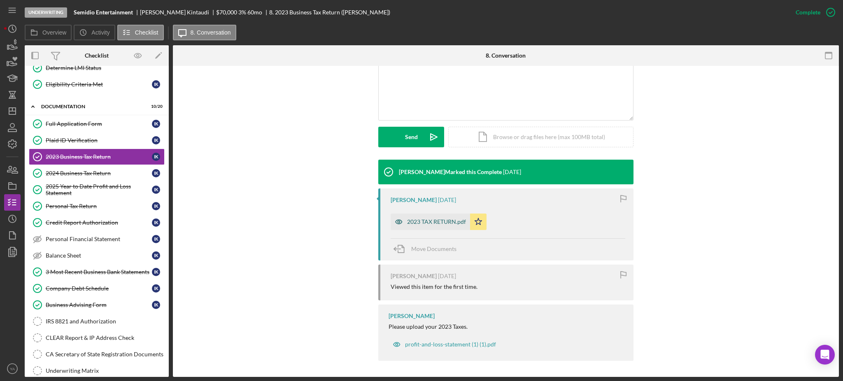
click at [425, 219] on div "2023 TAX RETURN.pdf" at bounding box center [436, 222] width 59 height 7
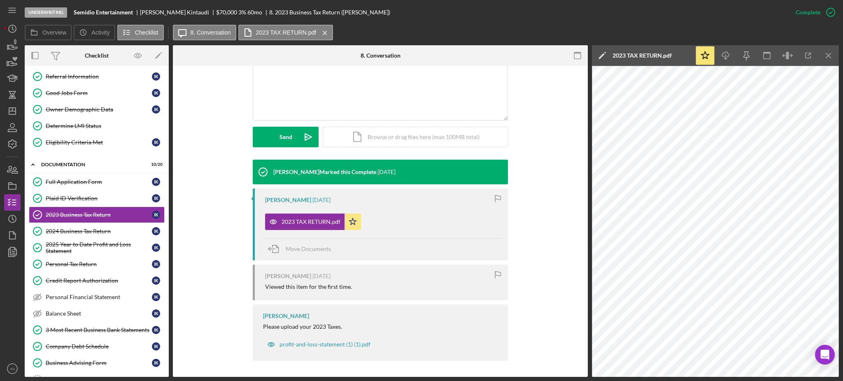
scroll to position [0, 0]
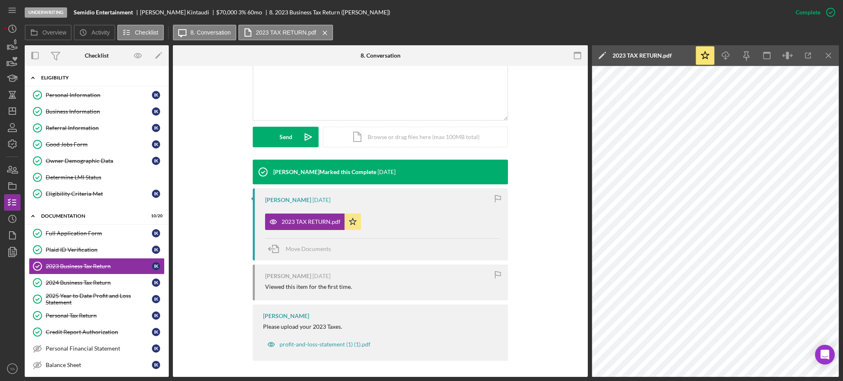
click at [99, 81] on div "Icon/Expander Eligibility 7 / 7" at bounding box center [97, 78] width 144 height 17
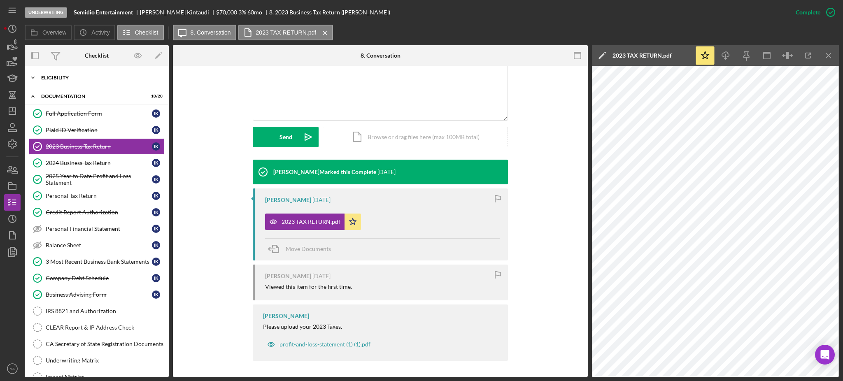
click at [77, 75] on div "Icon/Expander Eligibility 7 / 7" at bounding box center [97, 78] width 144 height 16
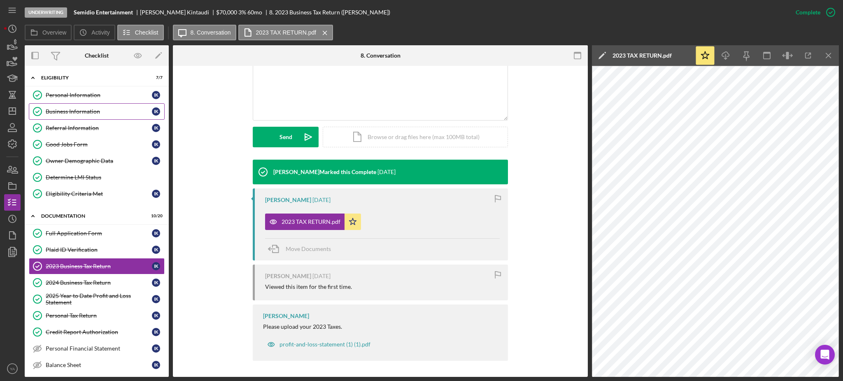
click at [79, 113] on div "Business Information" at bounding box center [99, 111] width 106 height 7
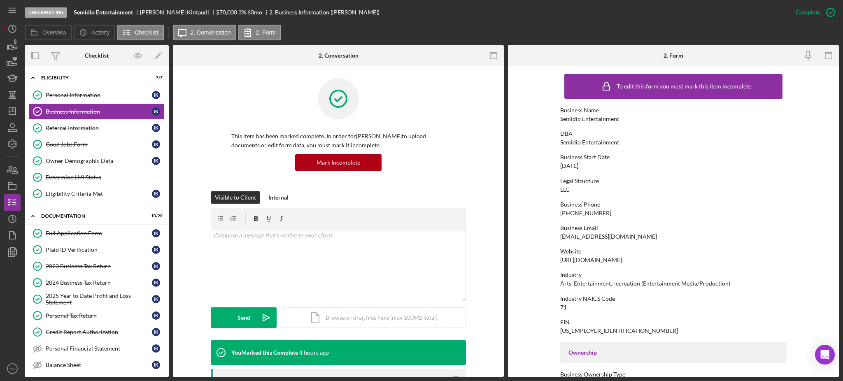
drag, startPoint x: 560, startPoint y: 166, endPoint x: 598, endPoint y: 165, distance: 37.5
click at [598, 165] on div "Business Start Date [DATE]" at bounding box center [673, 161] width 226 height 15
click at [576, 163] on div "[DATE]" at bounding box center [569, 166] width 18 height 7
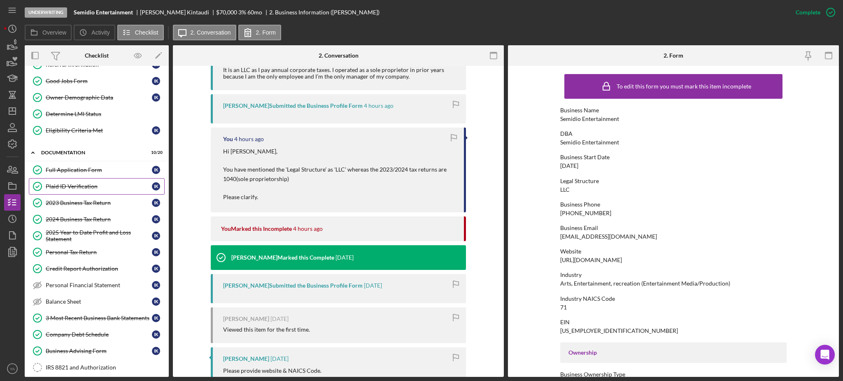
scroll to position [109, 0]
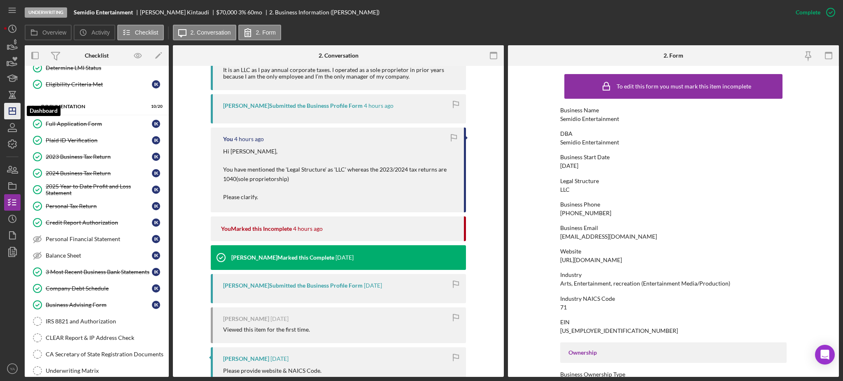
drag, startPoint x: 14, startPoint y: 104, endPoint x: 14, endPoint y: 112, distance: 8.7
click at [14, 104] on icon "Icon/Dashboard" at bounding box center [12, 111] width 21 height 21
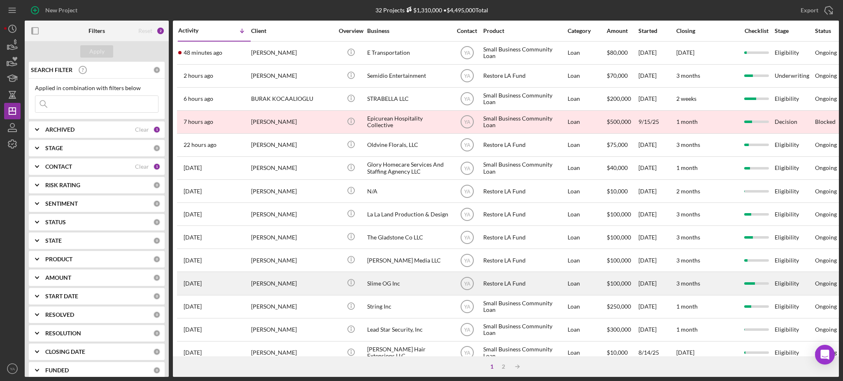
click at [389, 286] on div "Slime OG Inc" at bounding box center [408, 283] width 82 height 22
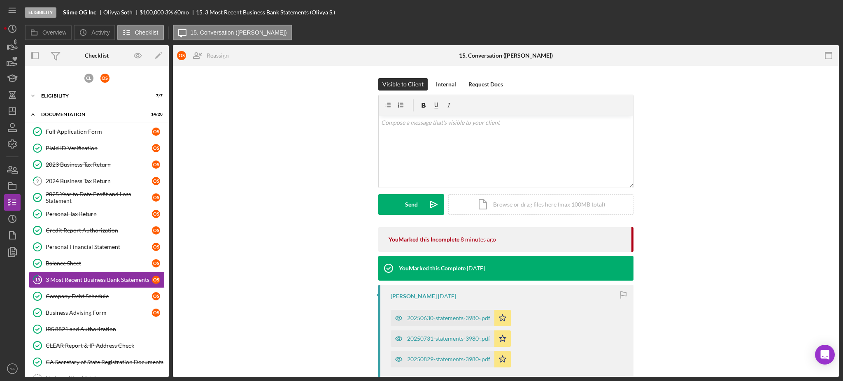
scroll to position [57, 0]
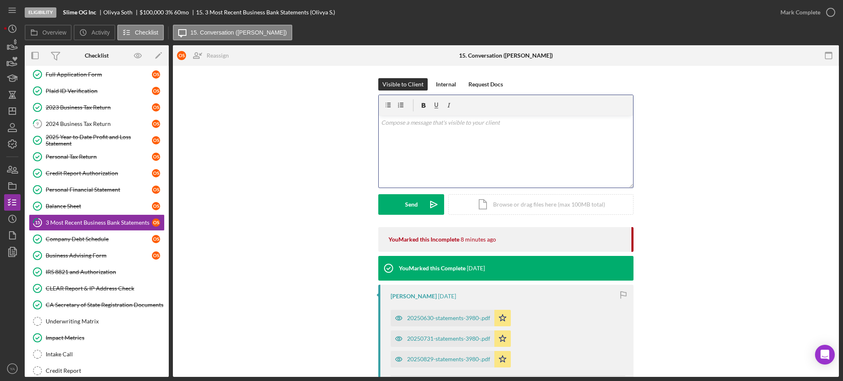
click at [486, 147] on div "v Color teal Color pink Remove color Add row above Add row below Add column bef…" at bounding box center [506, 152] width 254 height 72
drag, startPoint x: 449, startPoint y: 123, endPoint x: 386, endPoint y: 125, distance: 63.4
click at [386, 125] on p "Hi for the bank statements, could you provide the" at bounding box center [506, 122] width 250 height 9
drag, startPoint x: 386, startPoint y: 124, endPoint x: 405, endPoint y: 129, distance: 19.7
click at [386, 124] on p "Hiolivvya it was great know more about your business and could you provide the" at bounding box center [506, 122] width 250 height 9
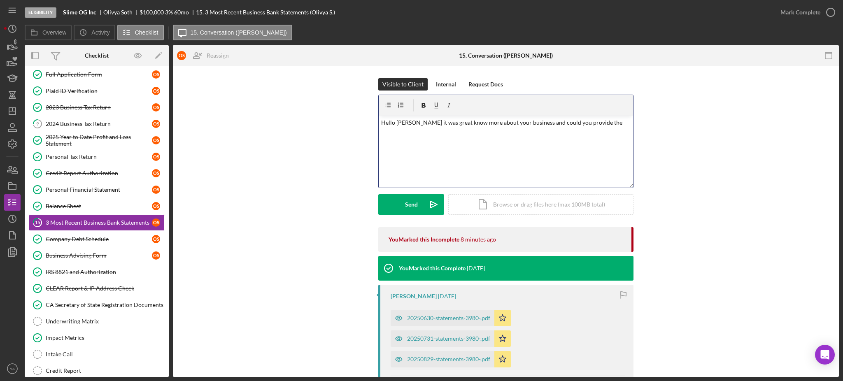
click at [406, 123] on p "Hello [PERSON_NAME] it was great know more about your business and could you pr…" at bounding box center [506, 122] width 250 height 9
click at [409, 121] on p "Hello [PERSON_NAME] it was great know more about your business and could you pr…" at bounding box center [506, 122] width 250 height 9
click at [388, 124] on p "Hello [PERSON_NAME], it was great know more about your business and could you p…" at bounding box center [506, 127] width 250 height 19
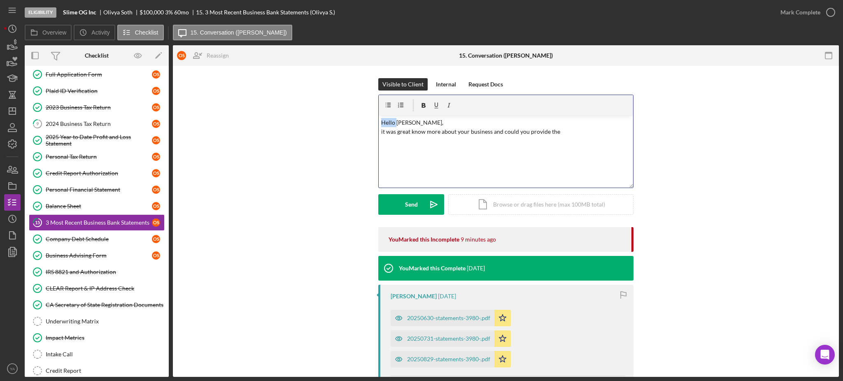
click at [385, 124] on p "Hello [PERSON_NAME], it was great know more about your business and could you p…" at bounding box center [506, 127] width 250 height 19
drag, startPoint x: 385, startPoint y: 123, endPoint x: 394, endPoint y: 124, distance: 9.1
click at [394, 124] on p "Hello [PERSON_NAME], it was great know more about your business and could you p…" at bounding box center [506, 127] width 250 height 19
click at [385, 134] on p "Hi [PERSON_NAME], it was great know more about your business and could you prov…" at bounding box center [506, 127] width 250 height 19
click at [382, 131] on p "Hi [PERSON_NAME], it was great know more about your business and could you prov…" at bounding box center [506, 127] width 250 height 19
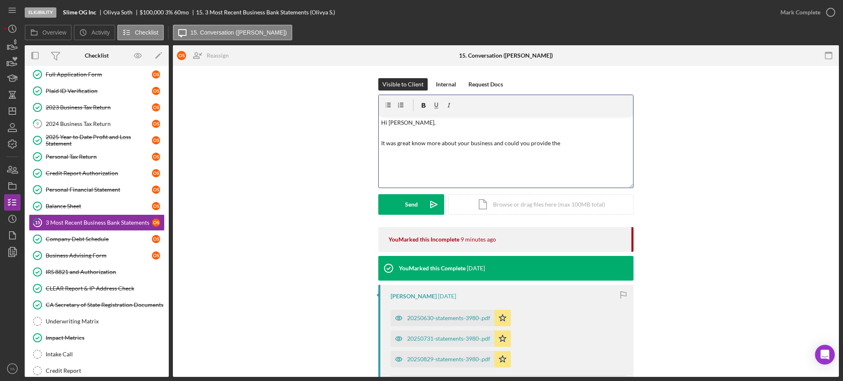
click at [409, 140] on p "It was great know more about your business and could you provide the" at bounding box center [506, 143] width 250 height 9
click at [410, 144] on p "It was great know more about your business and could you provide the" at bounding box center [506, 143] width 250 height 9
click at [563, 139] on p "It was great know more about your business and could you provide the" at bounding box center [506, 143] width 250 height 9
click at [491, 143] on p "It was great know more about your business and could you provide the" at bounding box center [506, 143] width 250 height 9
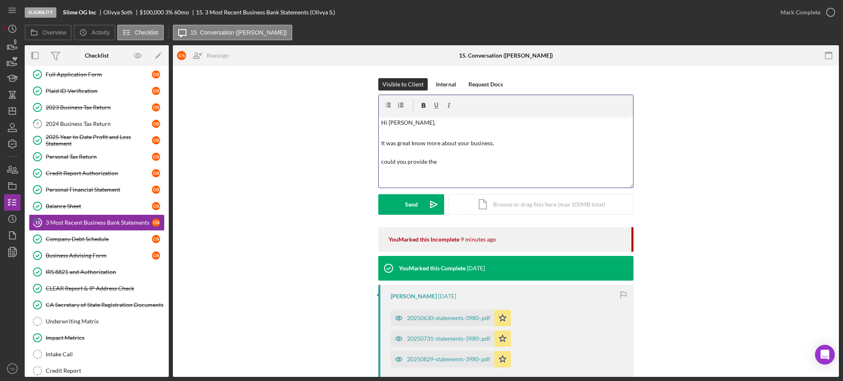
click at [458, 161] on p "It was great know more about your business. could you provide the" at bounding box center [506, 153] width 250 height 28
click at [472, 162] on p "It was great know more about your business. could you provide the business bank…" at bounding box center [506, 153] width 250 height 28
click at [462, 161] on p "It was great know more about your business. could you provide the business bank…" at bounding box center [506, 153] width 250 height 28
click at [458, 162] on p "It was great know more about your business. could you provide the business bank…" at bounding box center [506, 153] width 250 height 28
click at [435, 162] on p "It was great know more about your business. could you provide the business bank…" at bounding box center [506, 153] width 250 height 28
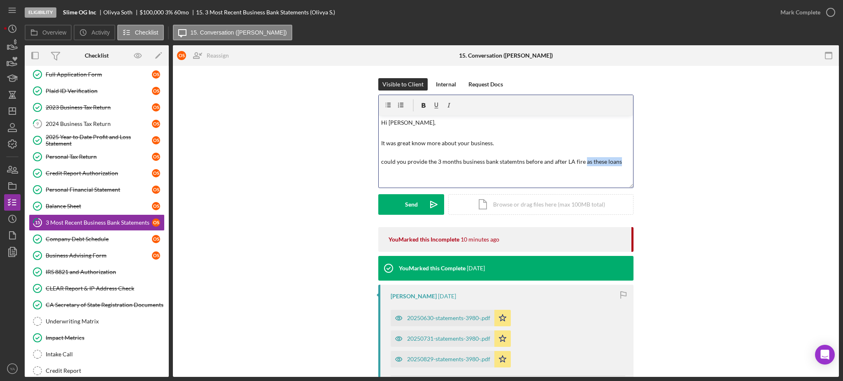
drag, startPoint x: 618, startPoint y: 160, endPoint x: 582, endPoint y: 165, distance: 36.3
click at [582, 165] on p "It was great know more about your business. could you provide the 3 months busi…" at bounding box center [506, 153] width 250 height 28
drag, startPoint x: 548, startPoint y: 159, endPoint x: 376, endPoint y: 119, distance: 176.5
click at [376, 119] on div "Visible to Client Internal Request Docs v Color teal Color pink Remove color Ad…" at bounding box center [505, 152] width 641 height 149
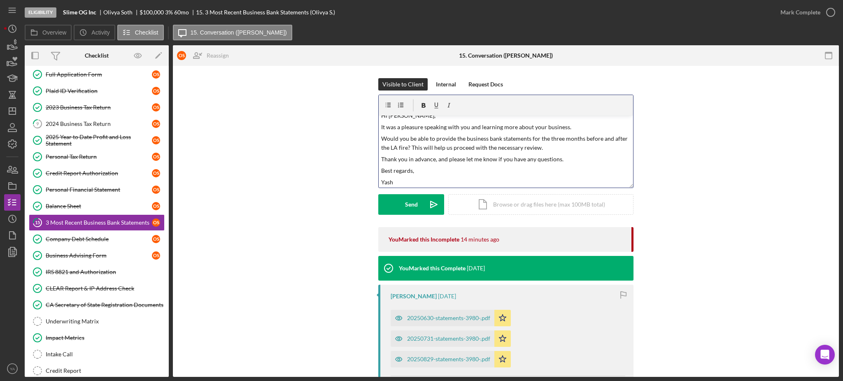
scroll to position [0, 0]
click at [419, 127] on div "v Color teal Color pink Remove color Add row above Add row below Add column bef…" at bounding box center [506, 152] width 254 height 72
click at [412, 122] on p "Hi [PERSON_NAME]," at bounding box center [506, 122] width 250 height 9
click at [563, 160] on p "Thank you in advance, and please let me know if you have any questions." at bounding box center [506, 158] width 250 height 9
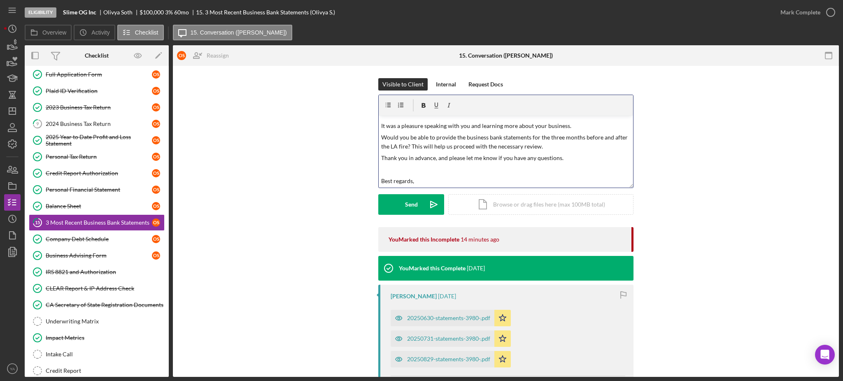
click at [557, 144] on p "Would you be able to provide the business bank statements for the three months …" at bounding box center [506, 142] width 250 height 19
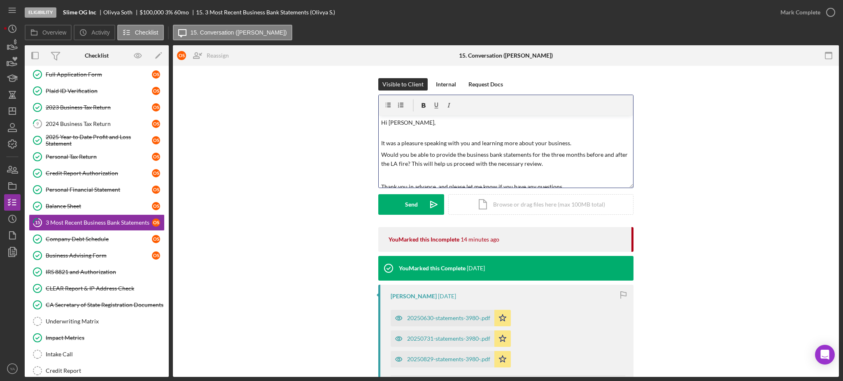
click at [575, 146] on p "It was a pleasure speaking with you and learning more about your business." at bounding box center [506, 143] width 250 height 9
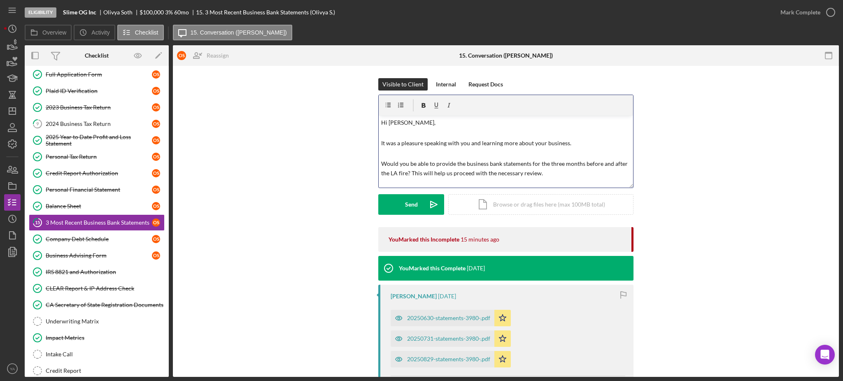
click at [409, 172] on p "Would you be able to provide the business bank statements for the three months …" at bounding box center [506, 168] width 250 height 19
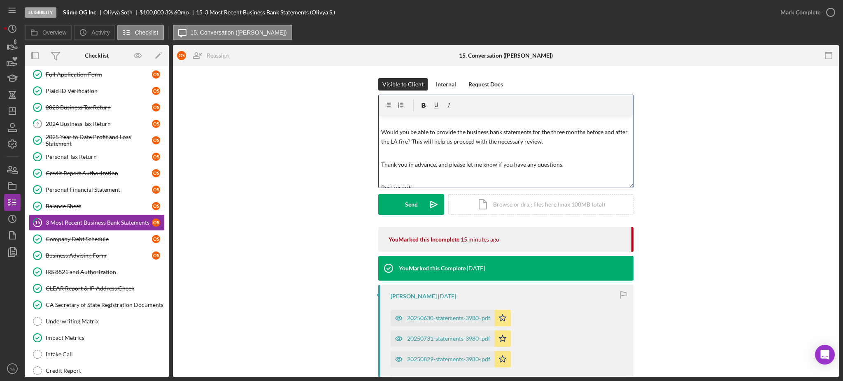
scroll to position [50, 0]
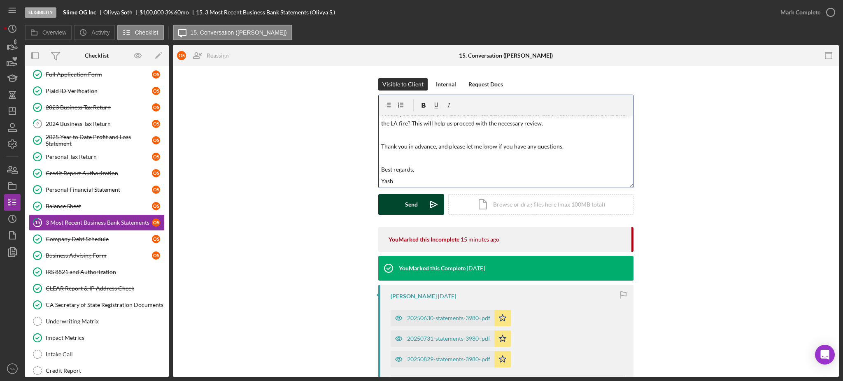
click at [415, 200] on div "Send" at bounding box center [411, 204] width 13 height 21
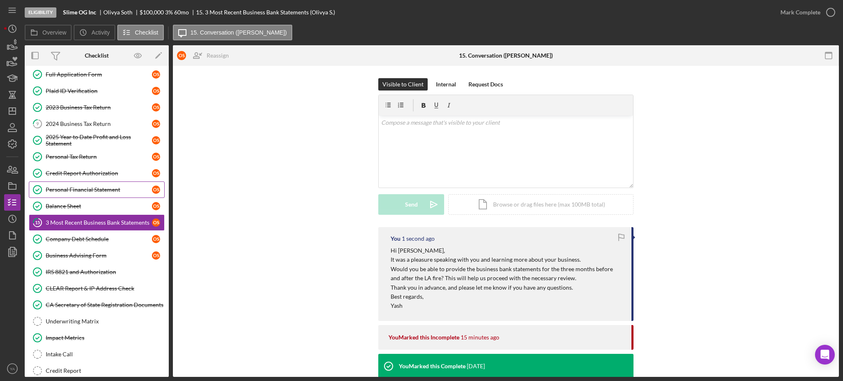
scroll to position [0, 0]
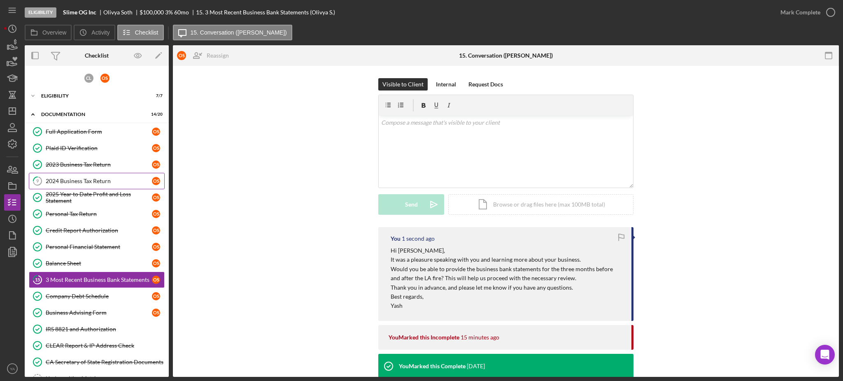
click at [77, 175] on link "9 2024 Business Tax Return O S" at bounding box center [97, 181] width 136 height 16
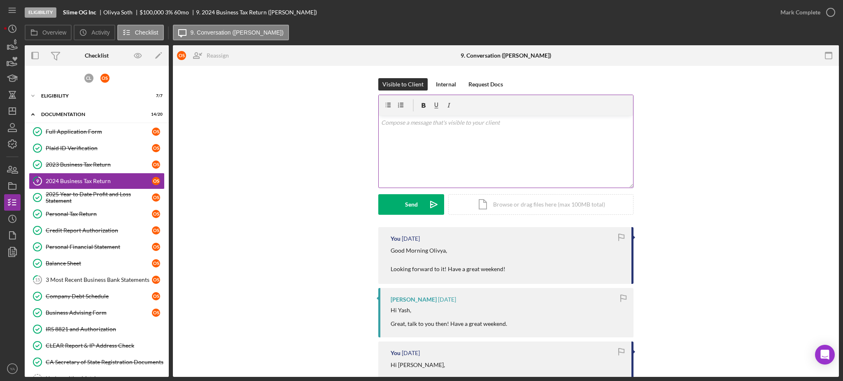
click at [443, 152] on div "v Color teal Color pink Remove color Add row above Add row below Add column bef…" at bounding box center [506, 152] width 254 height 72
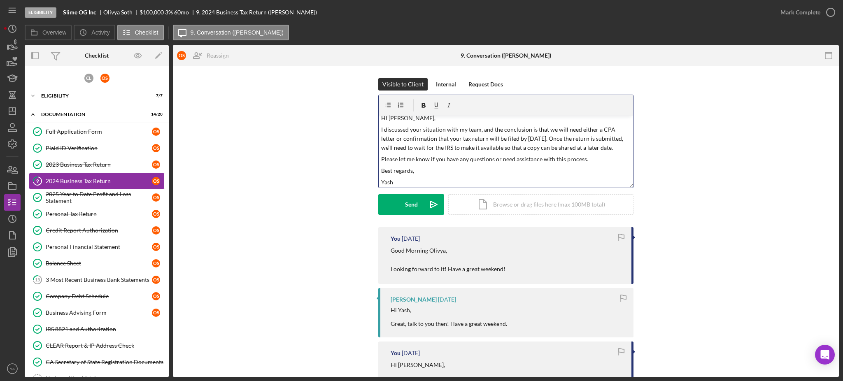
click at [405, 139] on p "I discussed your situation with my team, and the conclusion is that we will nee…" at bounding box center [506, 139] width 250 height 28
drag, startPoint x: 431, startPoint y: 140, endPoint x: 388, endPoint y: 140, distance: 43.6
click at [388, 140] on p "I discussed your situation with my team, and the conclusion is that we will nee…" at bounding box center [506, 139] width 250 height 28
click at [432, 137] on p "I discussed your situation with my team, and the conclusion is that we will nee…" at bounding box center [506, 139] width 250 height 28
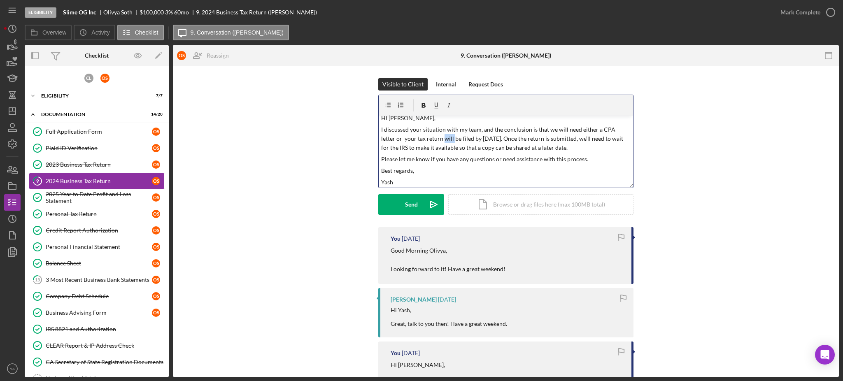
click at [432, 137] on p "I discussed your situation with my team, and the conclusion is that we will nee…" at bounding box center [506, 139] width 250 height 28
click at [455, 137] on p "I discussed your situation with my team, and the conclusion is that we will nee…" at bounding box center [506, 139] width 250 height 28
